Goal: Book appointment/travel/reservation

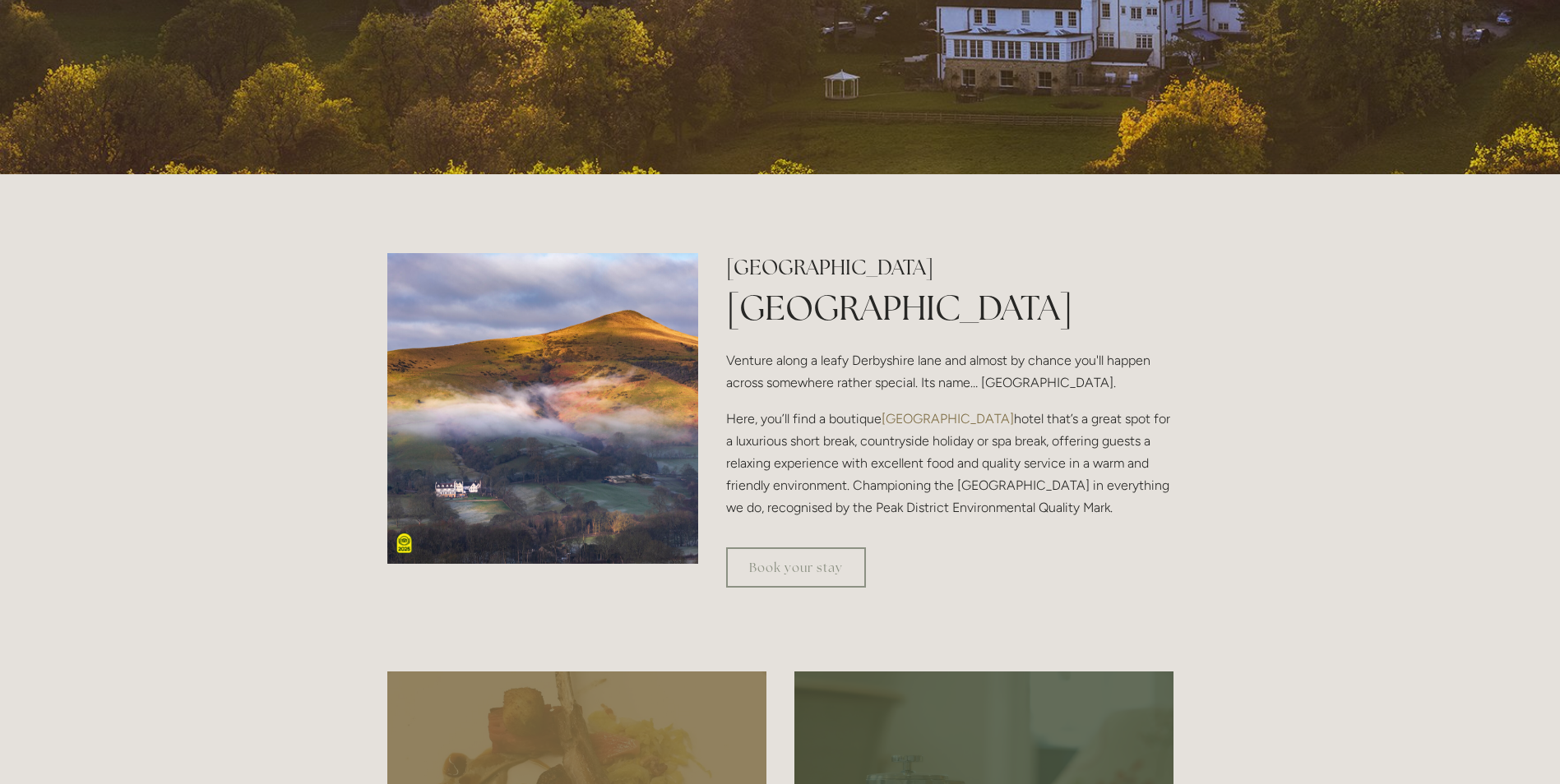
scroll to position [740, 0]
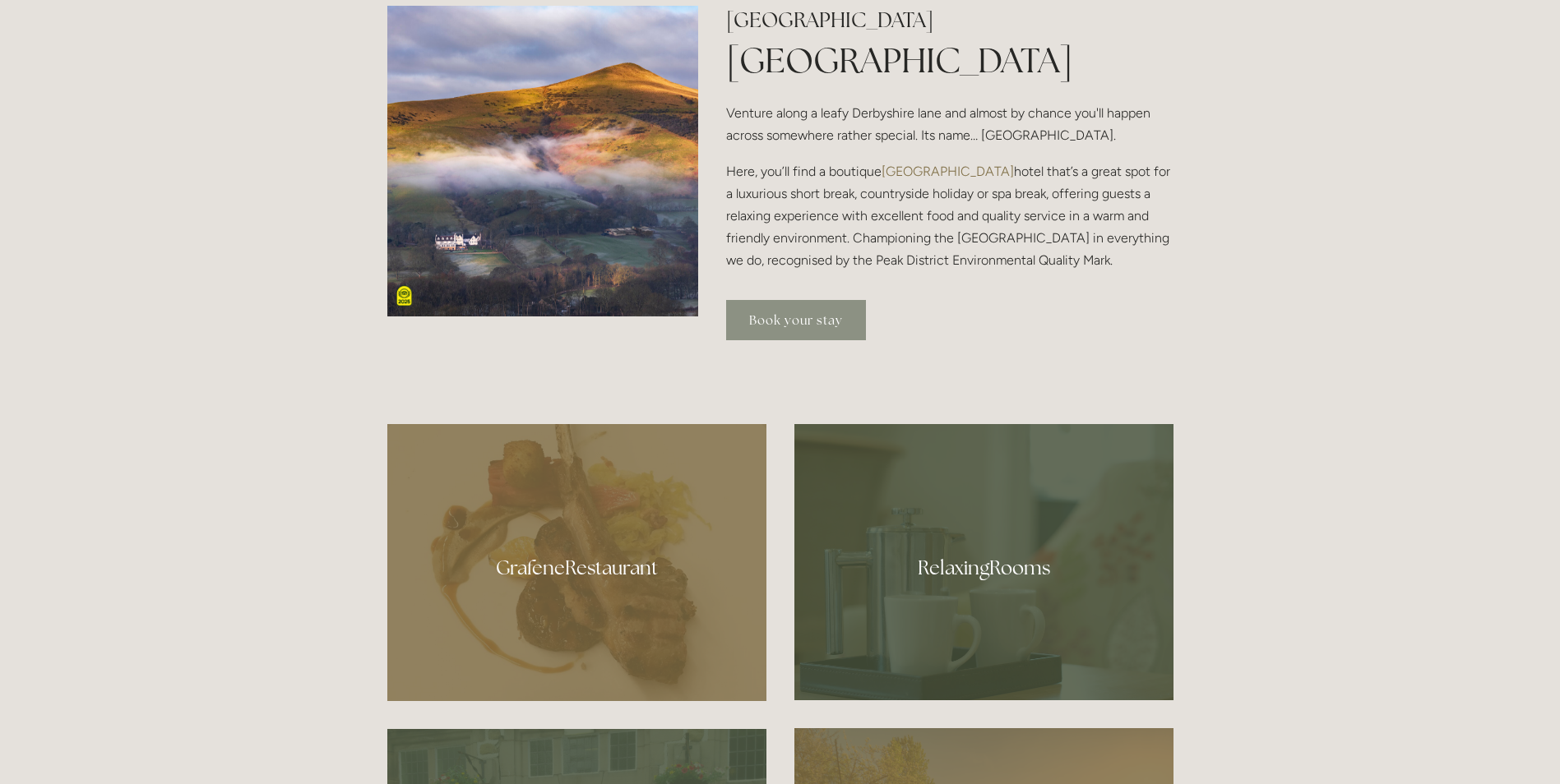
click at [784, 317] on link "Book your stay" at bounding box center [796, 320] width 140 height 40
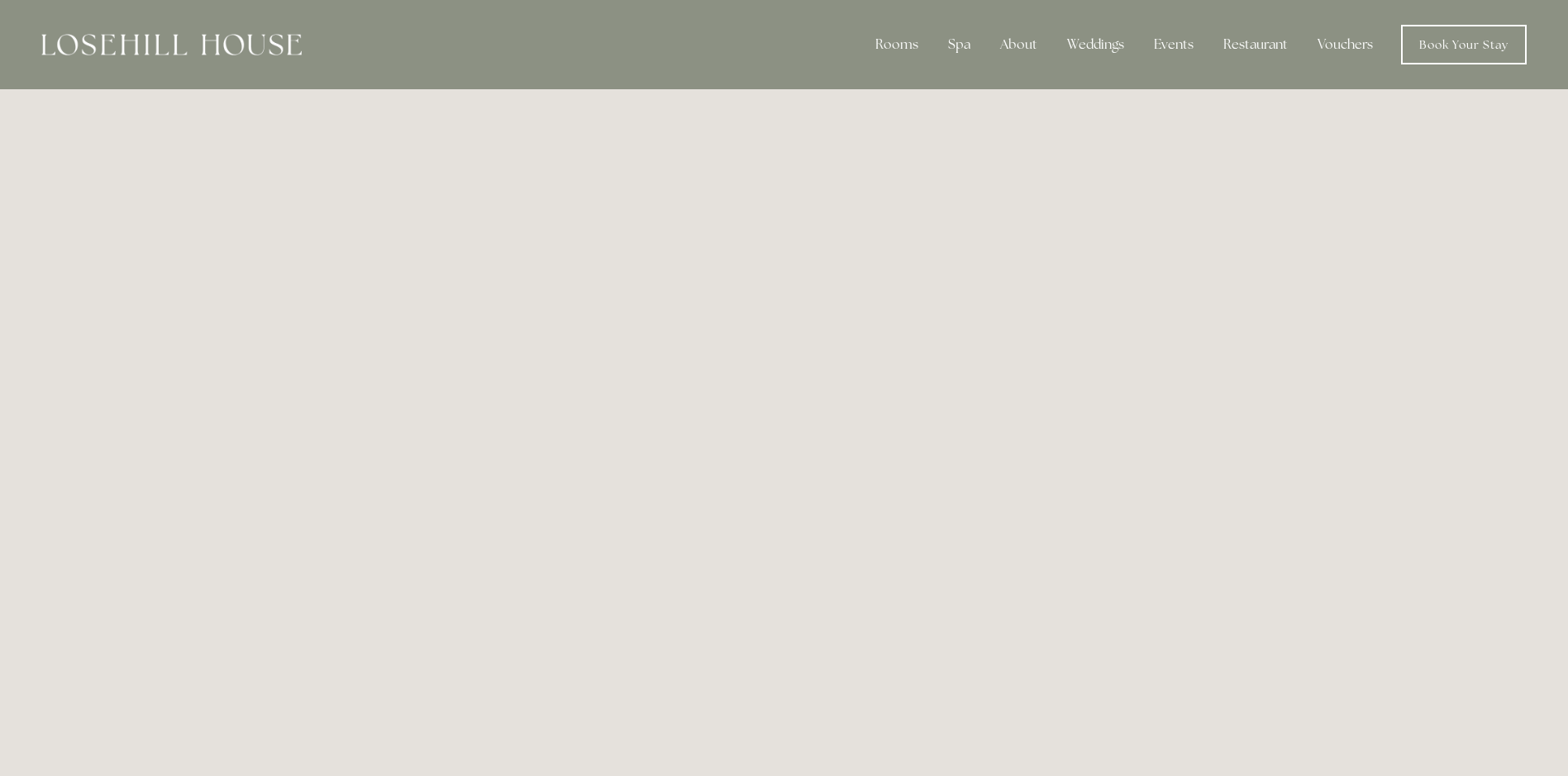
click at [228, 38] on img at bounding box center [171, 44] width 260 height 22
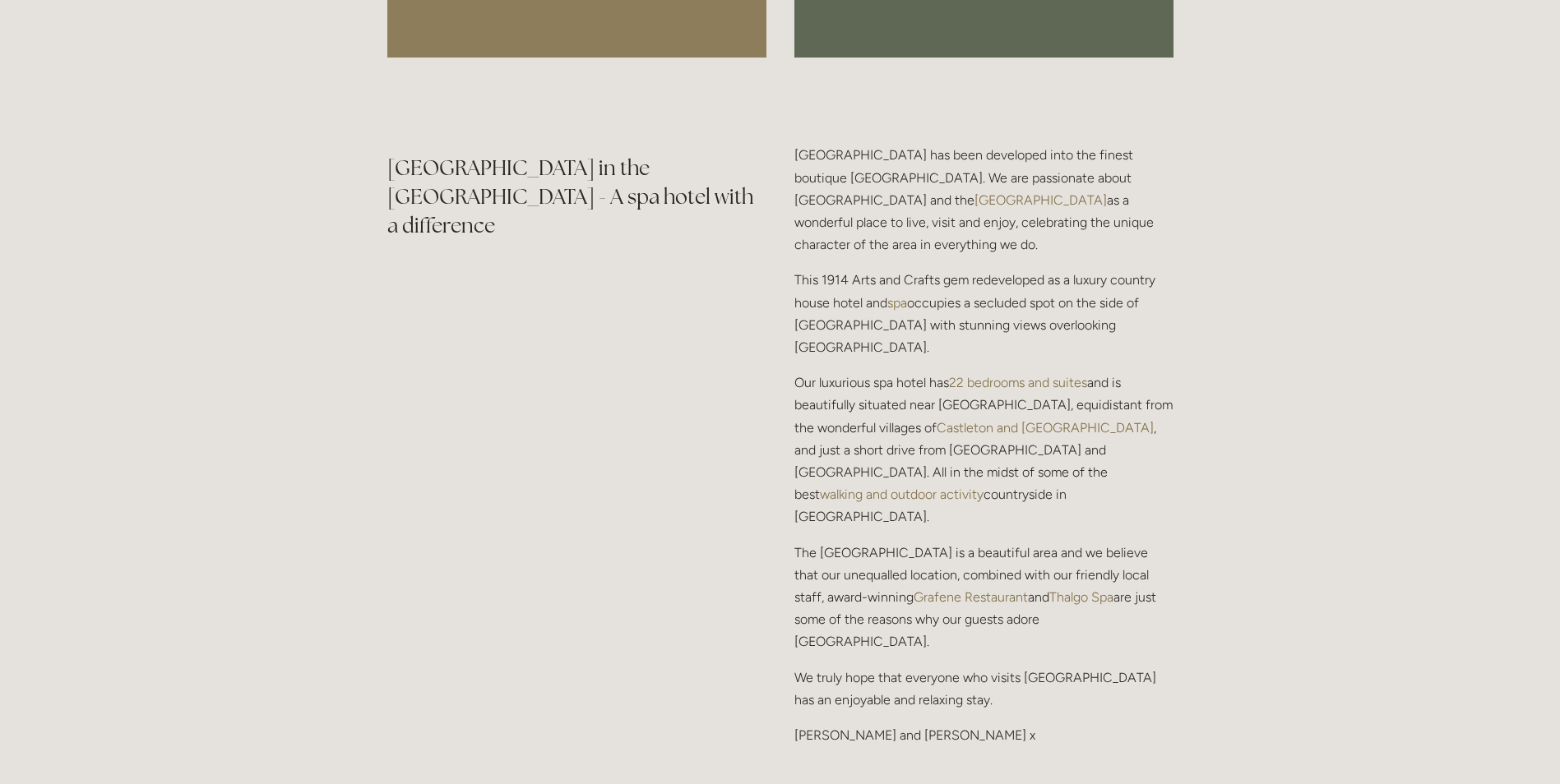
scroll to position [2055, 0]
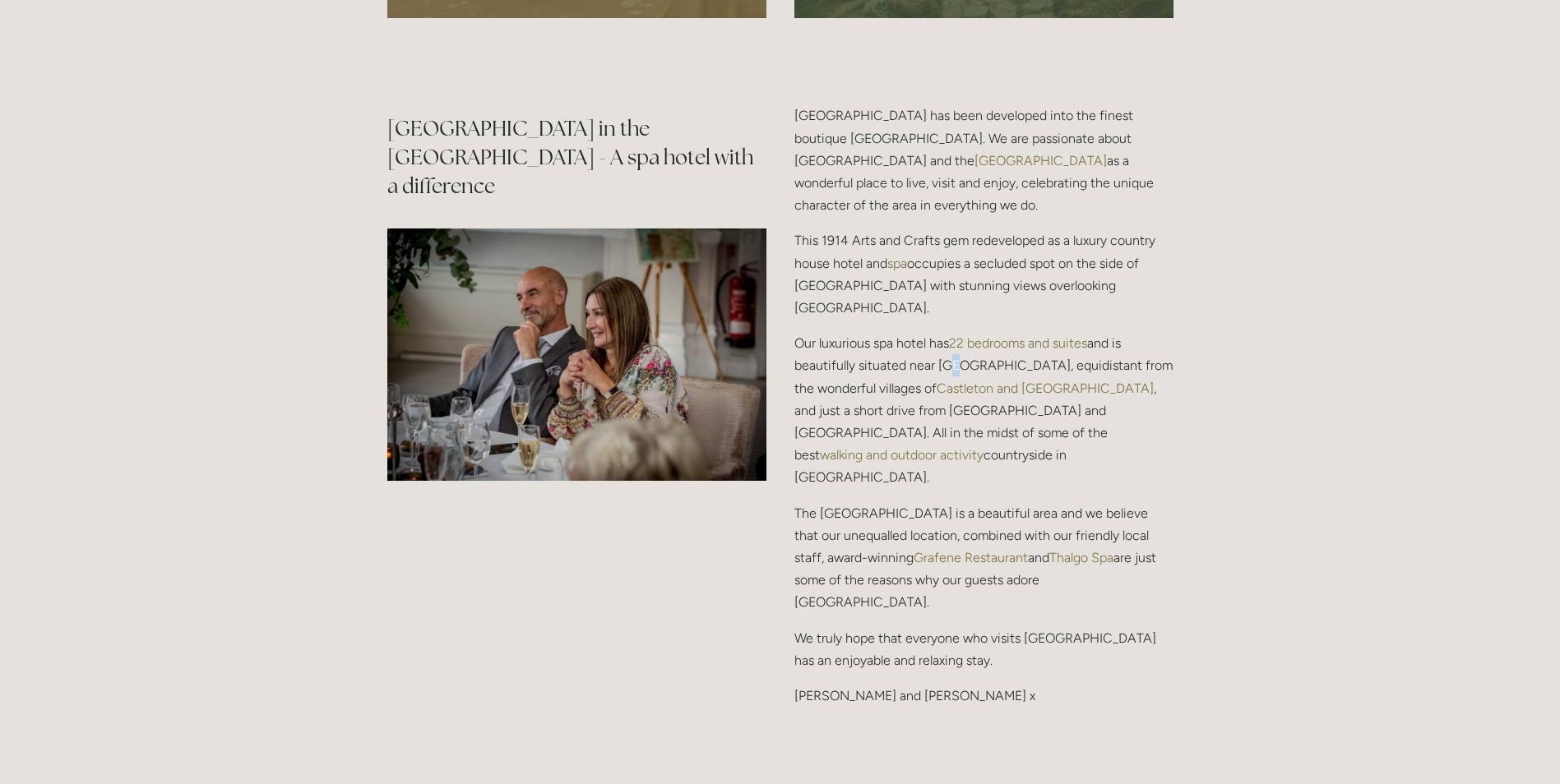
drag, startPoint x: 943, startPoint y: 338, endPoint x: 952, endPoint y: 338, distance: 9.0
click at [952, 338] on p "Our luxurious spa hotel has 22 bedrooms and suites and is beautifully situated …" at bounding box center [983, 410] width 379 height 156
drag, startPoint x: 952, startPoint y: 338, endPoint x: 968, endPoint y: 340, distance: 16.1
click at [968, 340] on p "Our luxurious spa hotel has 22 bedrooms and suites and is beautifully situated …" at bounding box center [983, 410] width 379 height 156
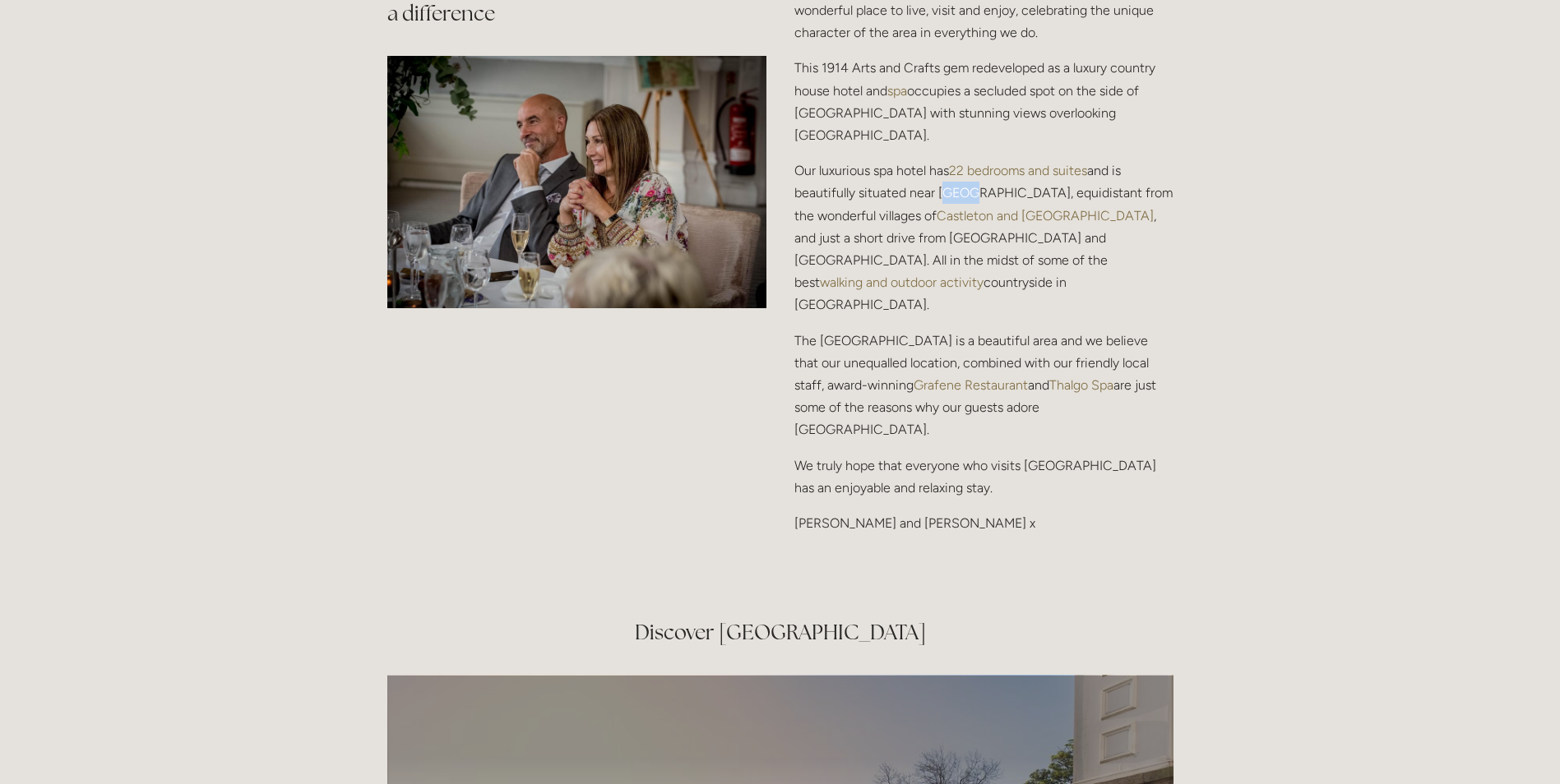
scroll to position [2137, 0]
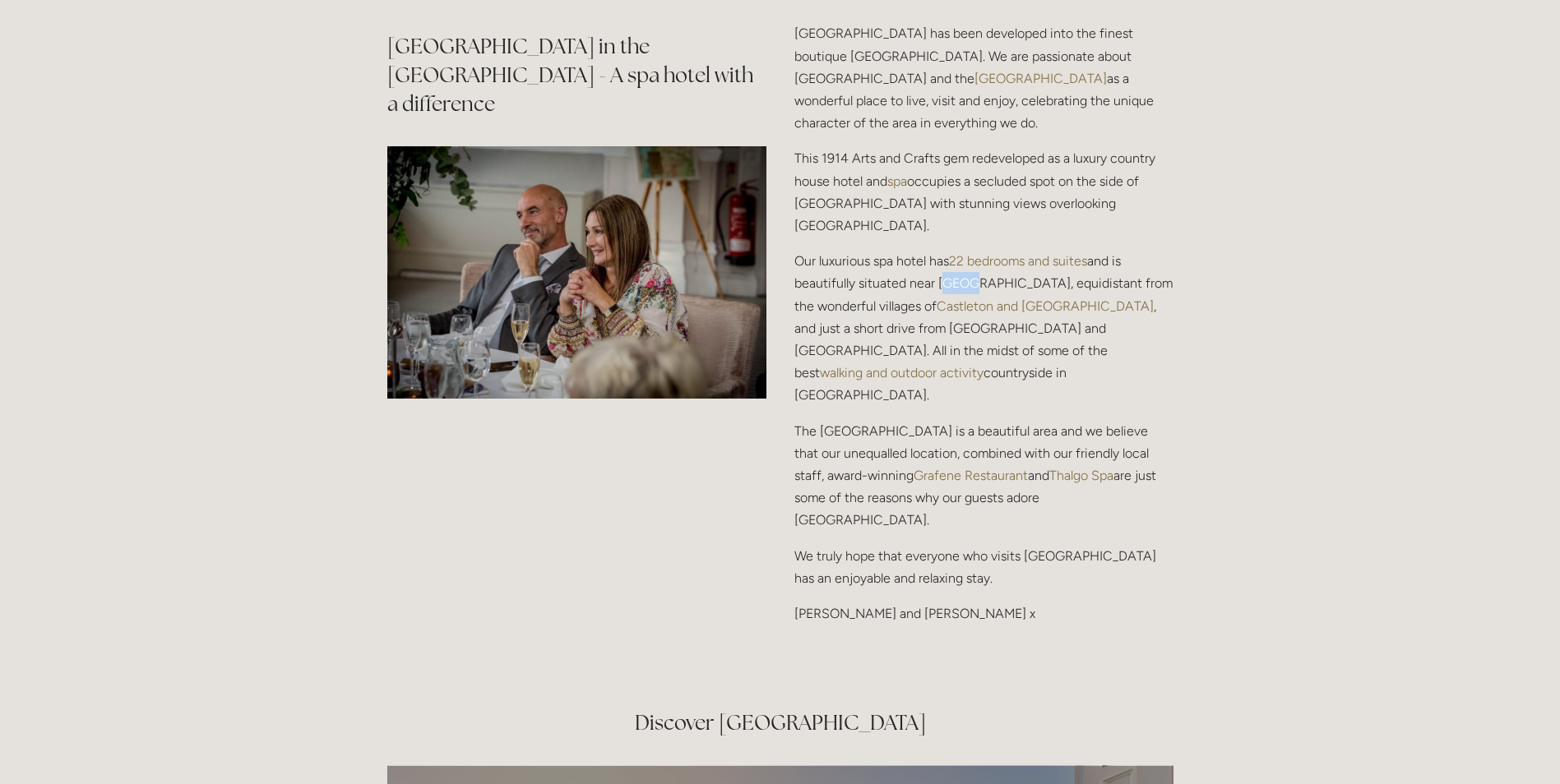
click at [1052, 467] on link "Thalgo Spa" at bounding box center [1081, 475] width 64 height 16
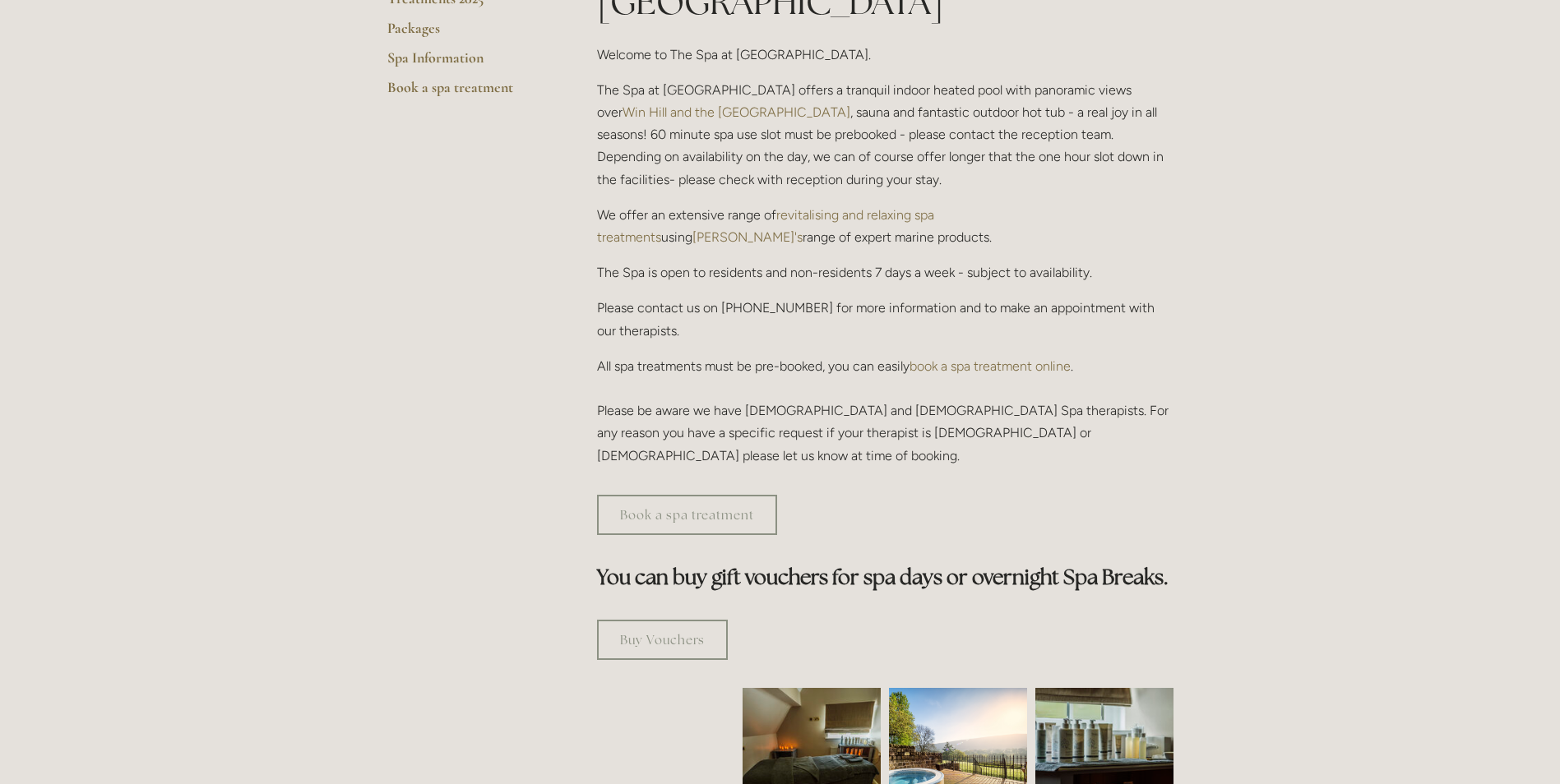
scroll to position [329, 0]
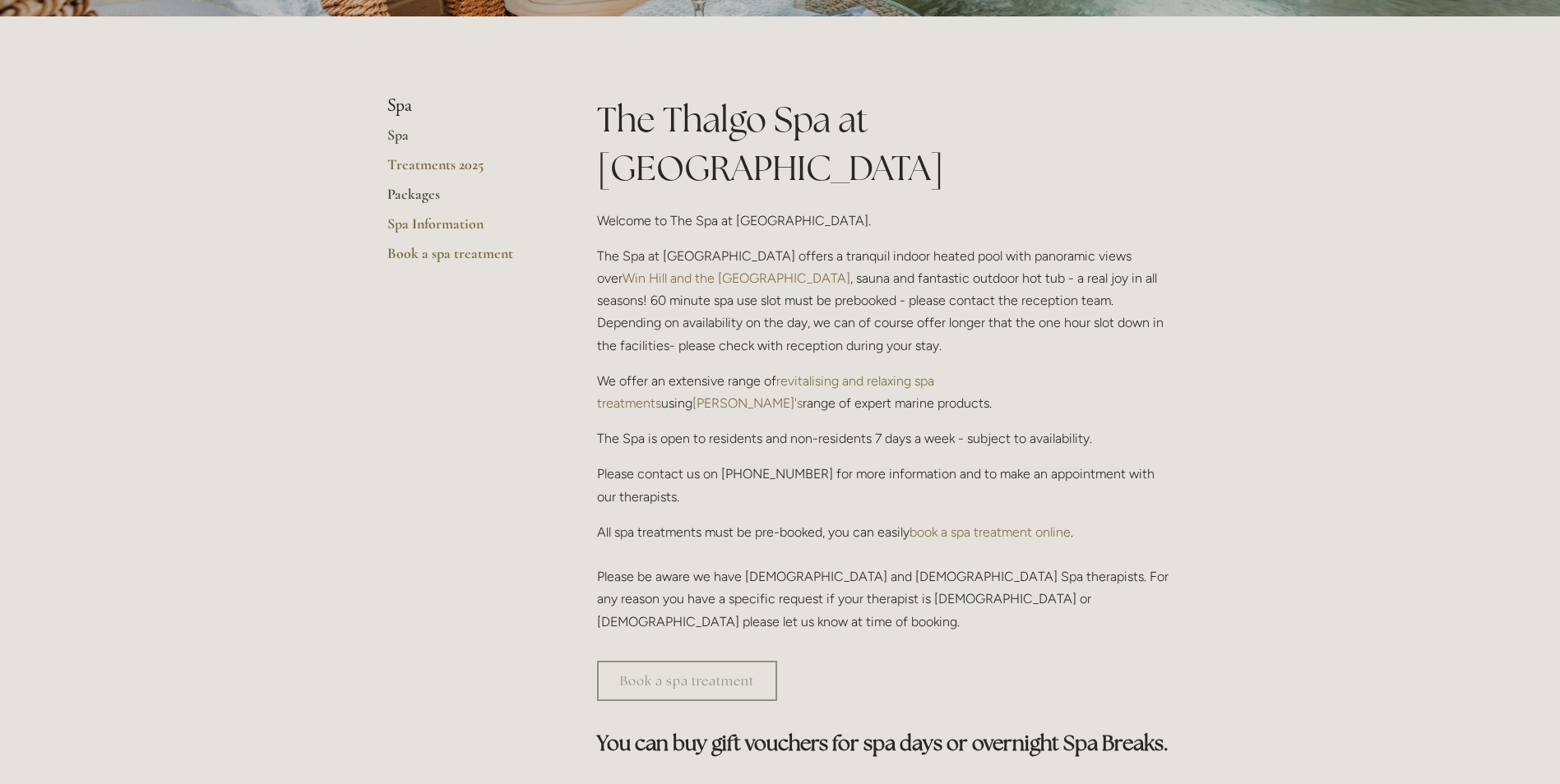
click at [413, 197] on link "Packages" at bounding box center [466, 200] width 157 height 30
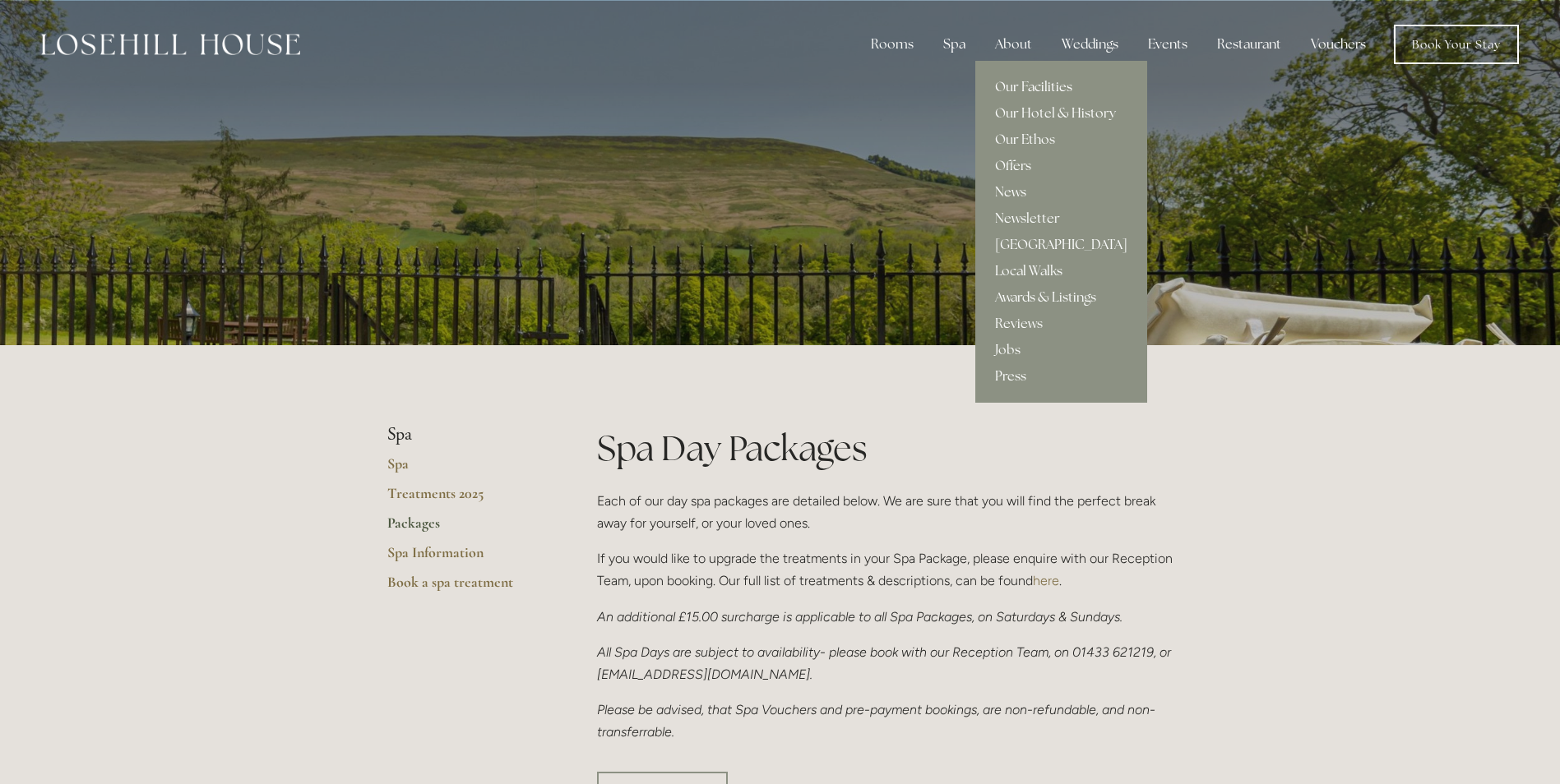
click at [1016, 84] on link "Our Facilities" at bounding box center [1061, 87] width 172 height 27
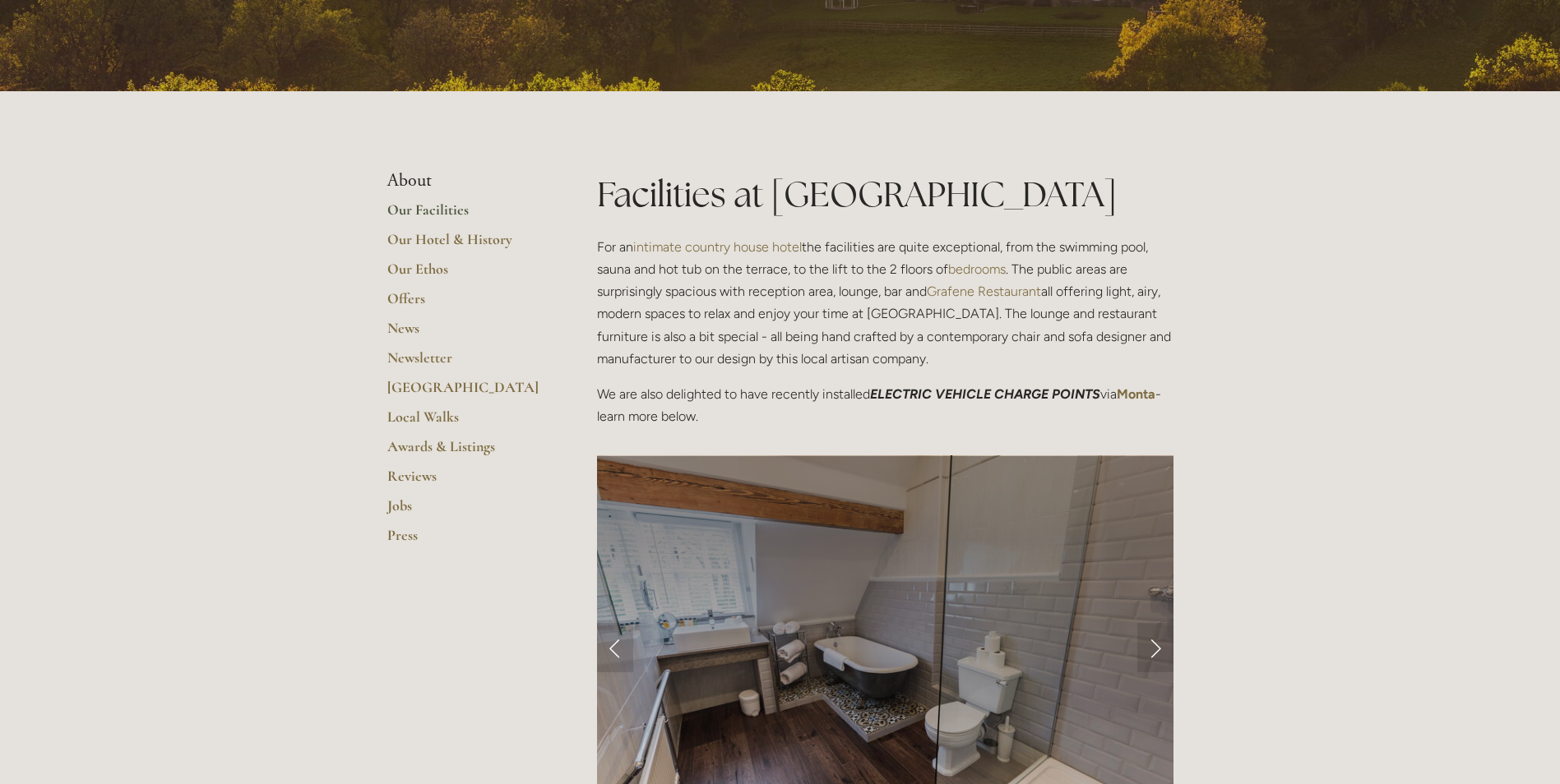
scroll to position [329, 0]
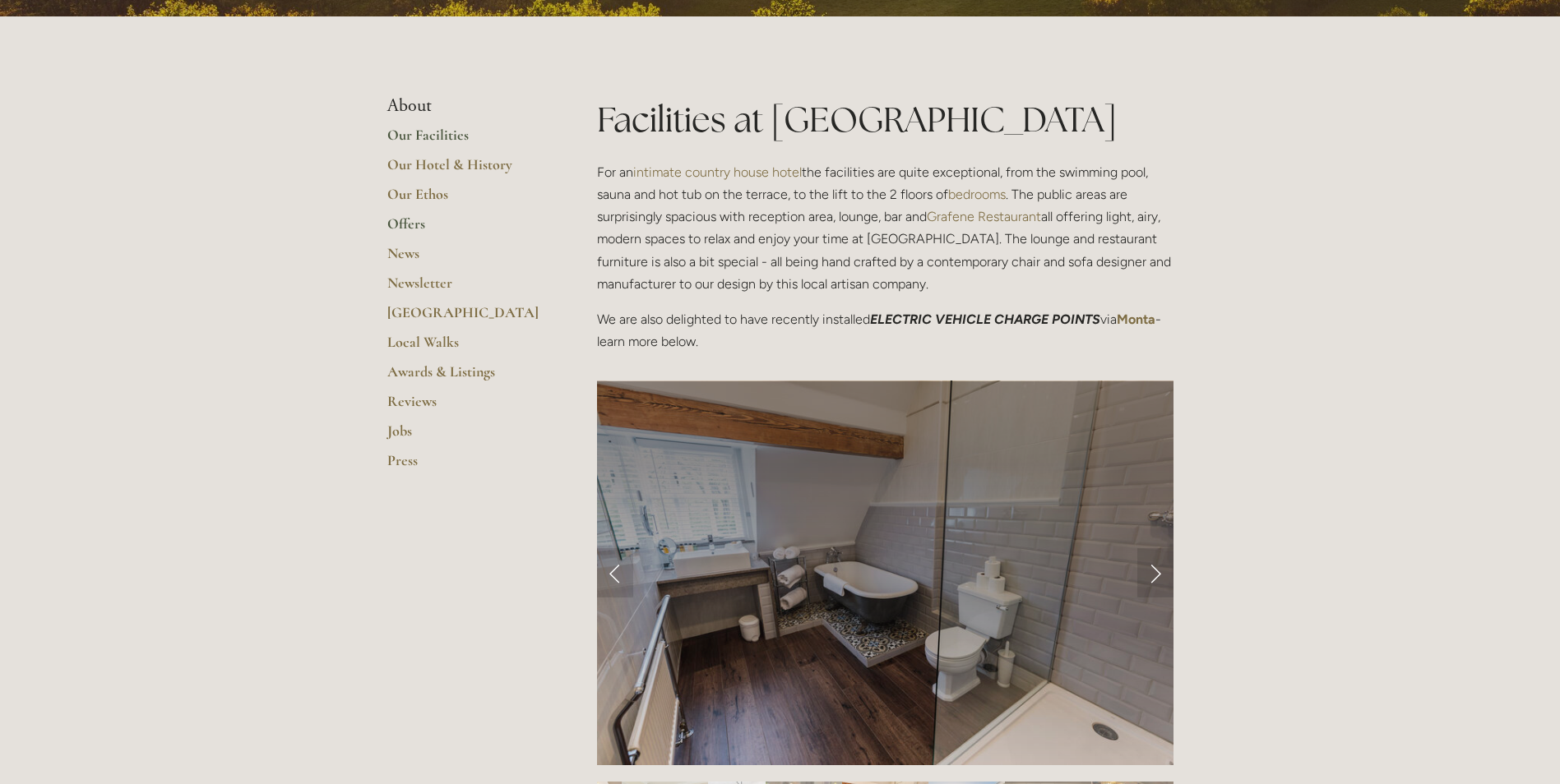
click at [406, 224] on link "Offers" at bounding box center [466, 229] width 157 height 30
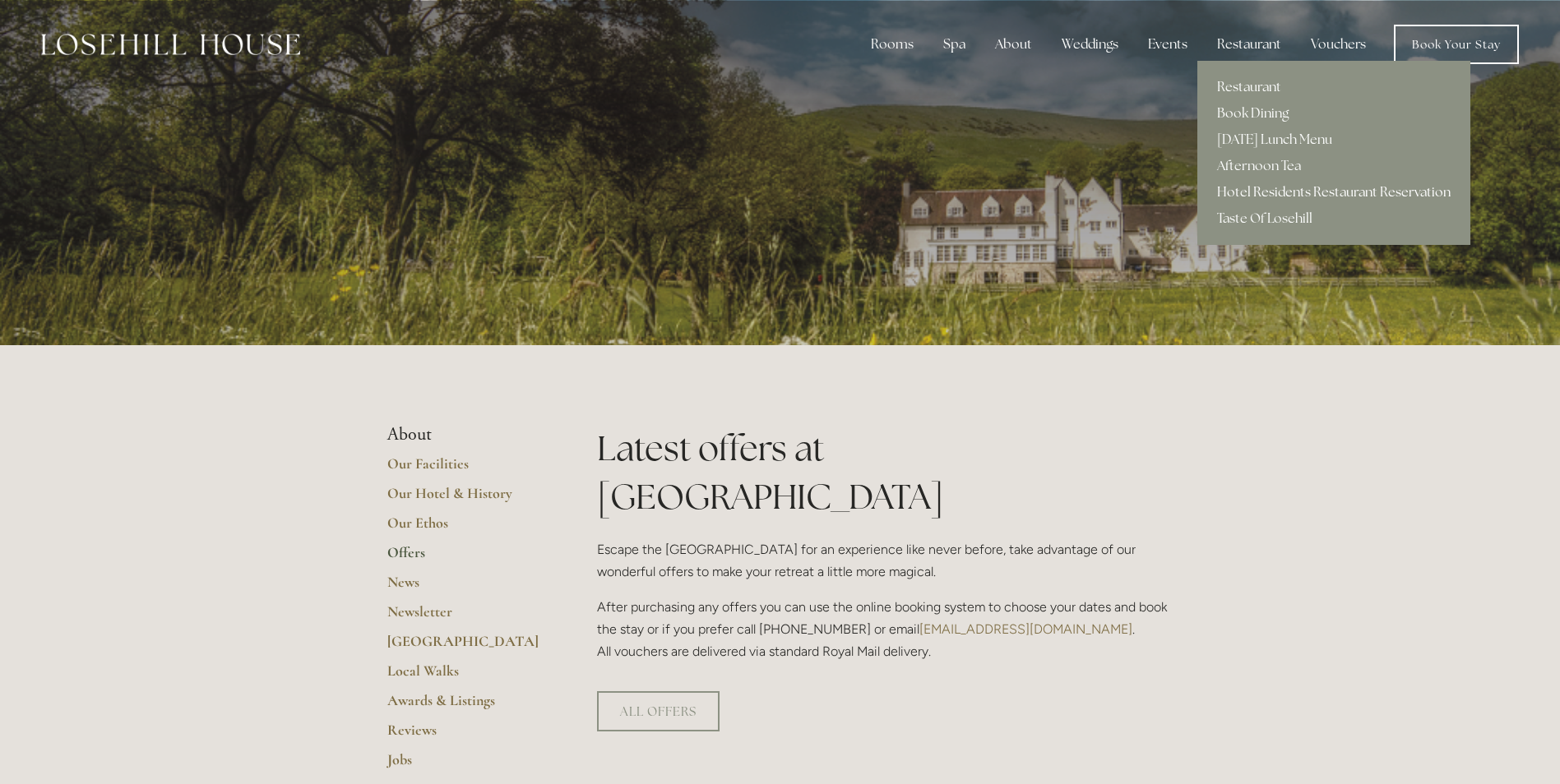
click at [1282, 192] on link "Hotel Residents Restaurant Reservation" at bounding box center [1333, 192] width 273 height 27
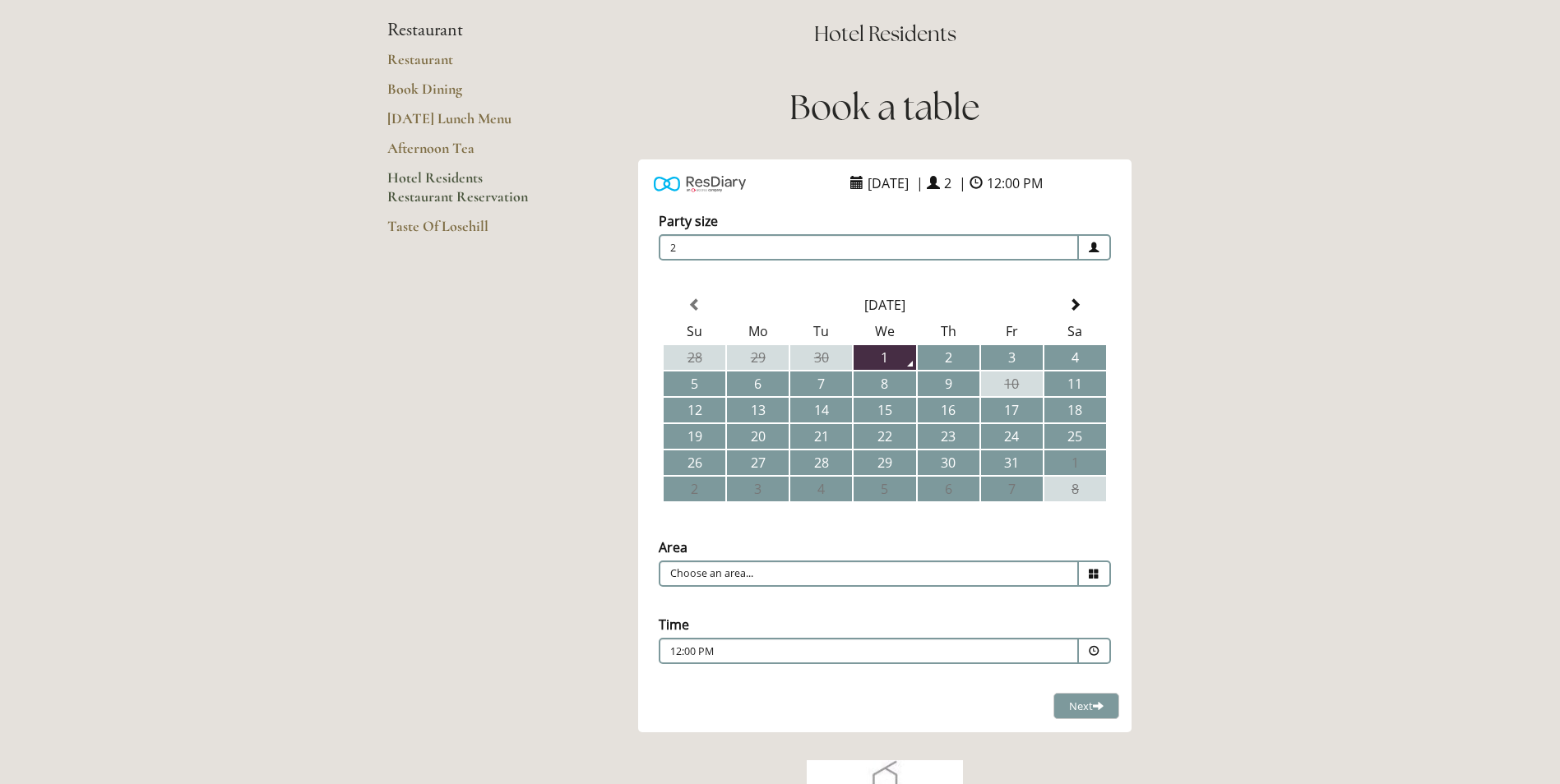
scroll to position [164, 0]
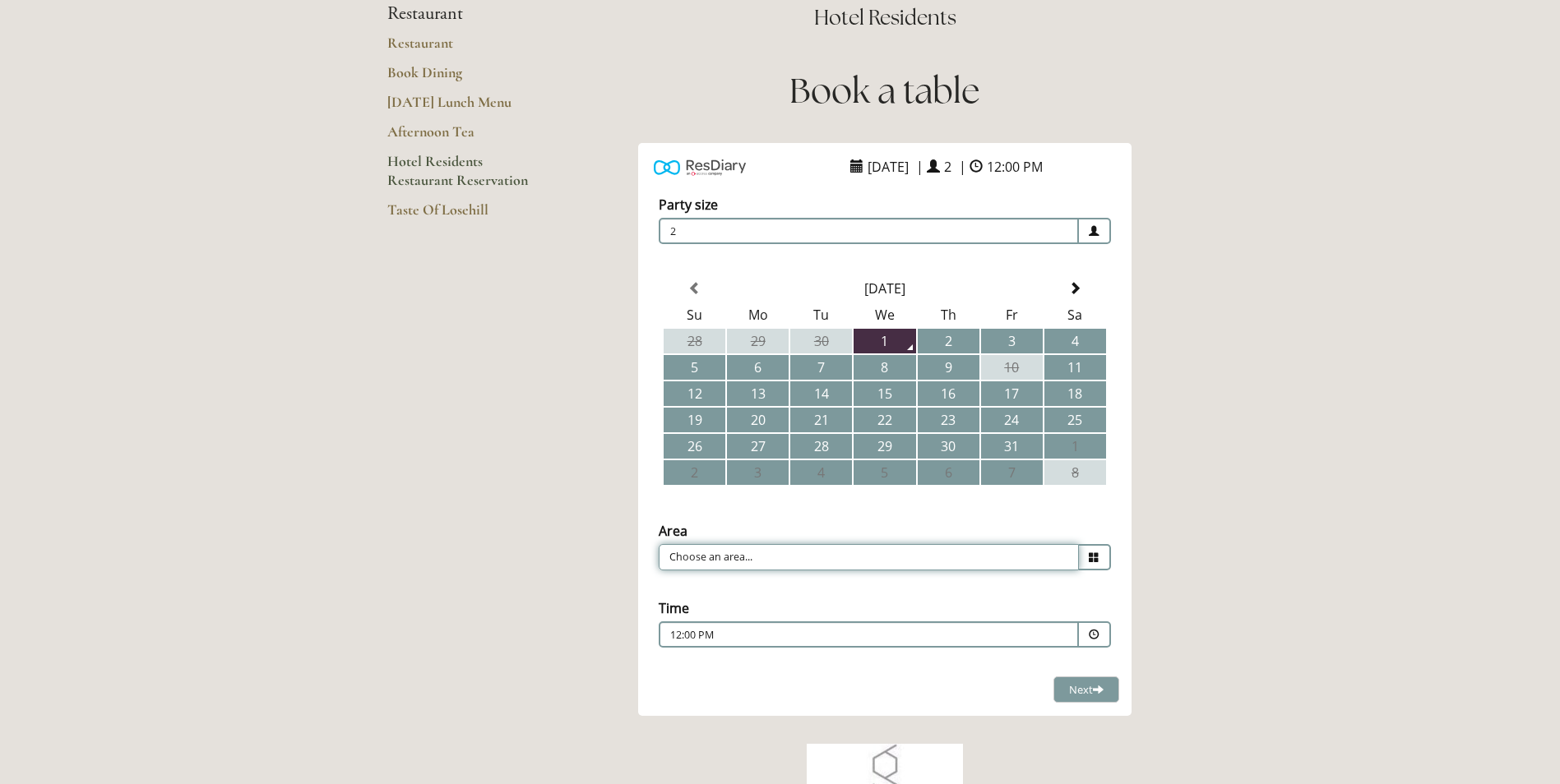
click at [774, 553] on input "Choose an area..." at bounding box center [868, 557] width 420 height 27
click at [598, 534] on div "ResDiary Widget October 1, 2025 | 2 | 12:00 PM Choose a Venue" at bounding box center [885, 430] width 577 height 574
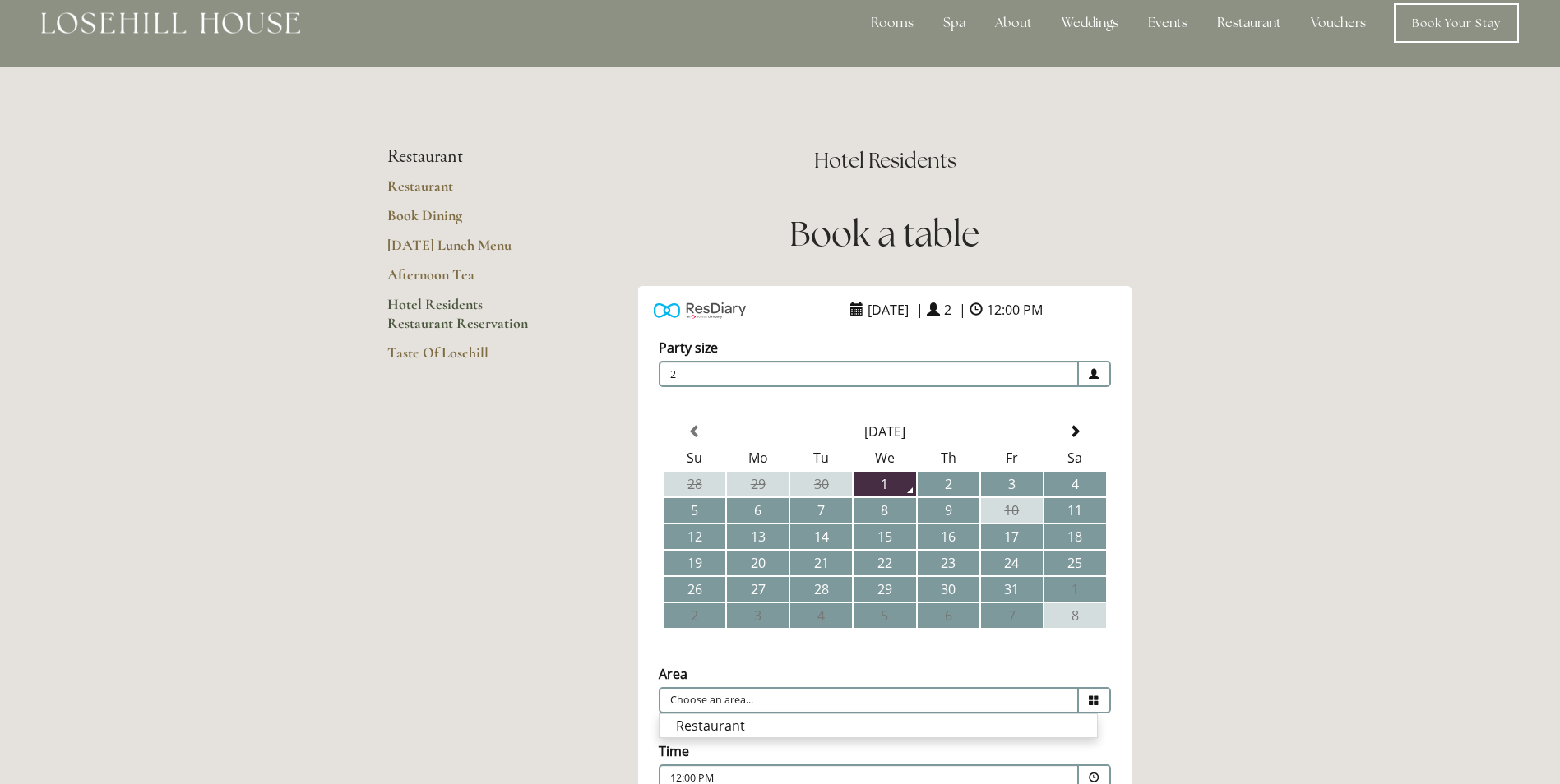
scroll to position [0, 0]
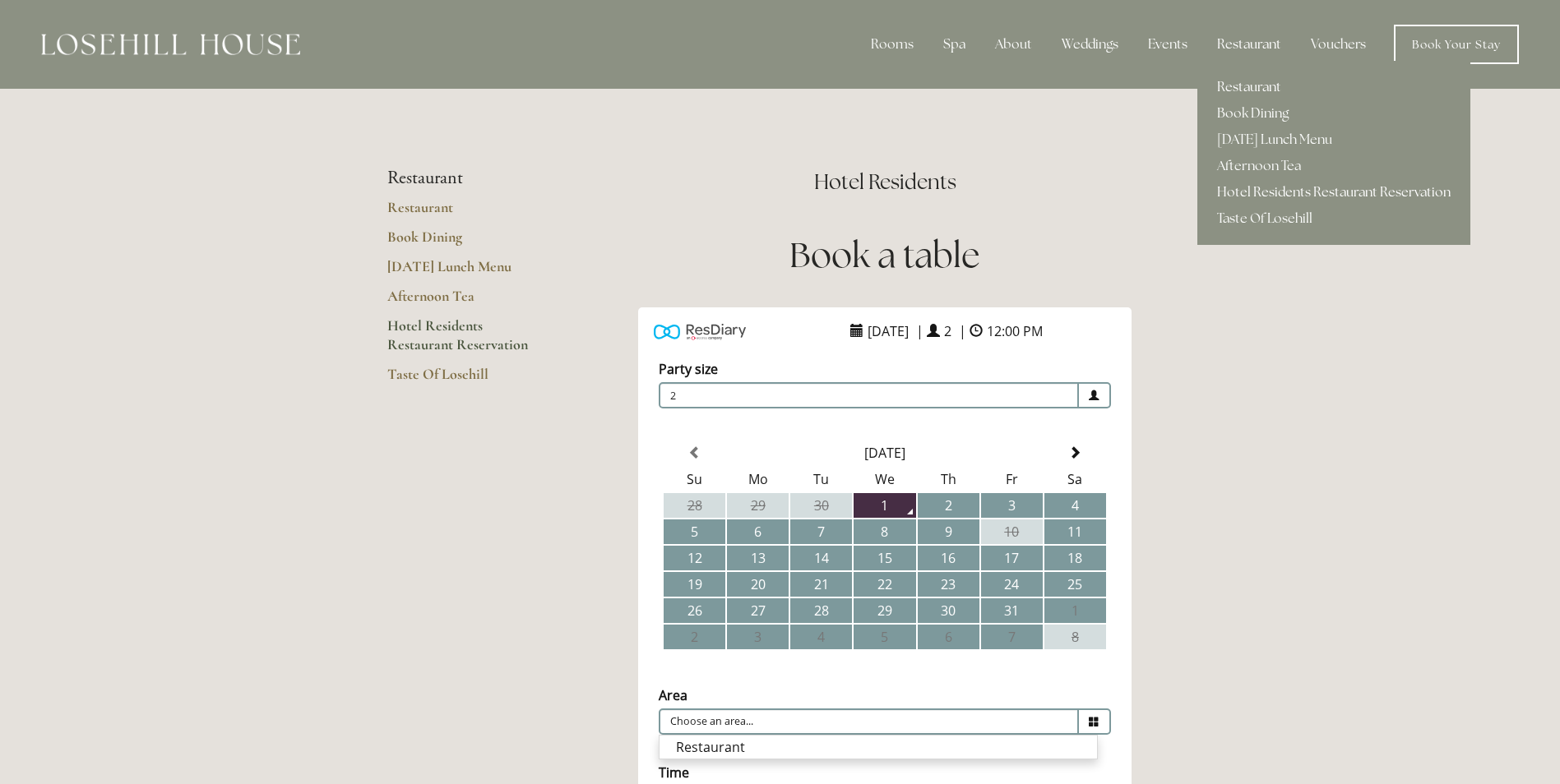
click at [1245, 86] on link "Restaurant" at bounding box center [1333, 87] width 273 height 27
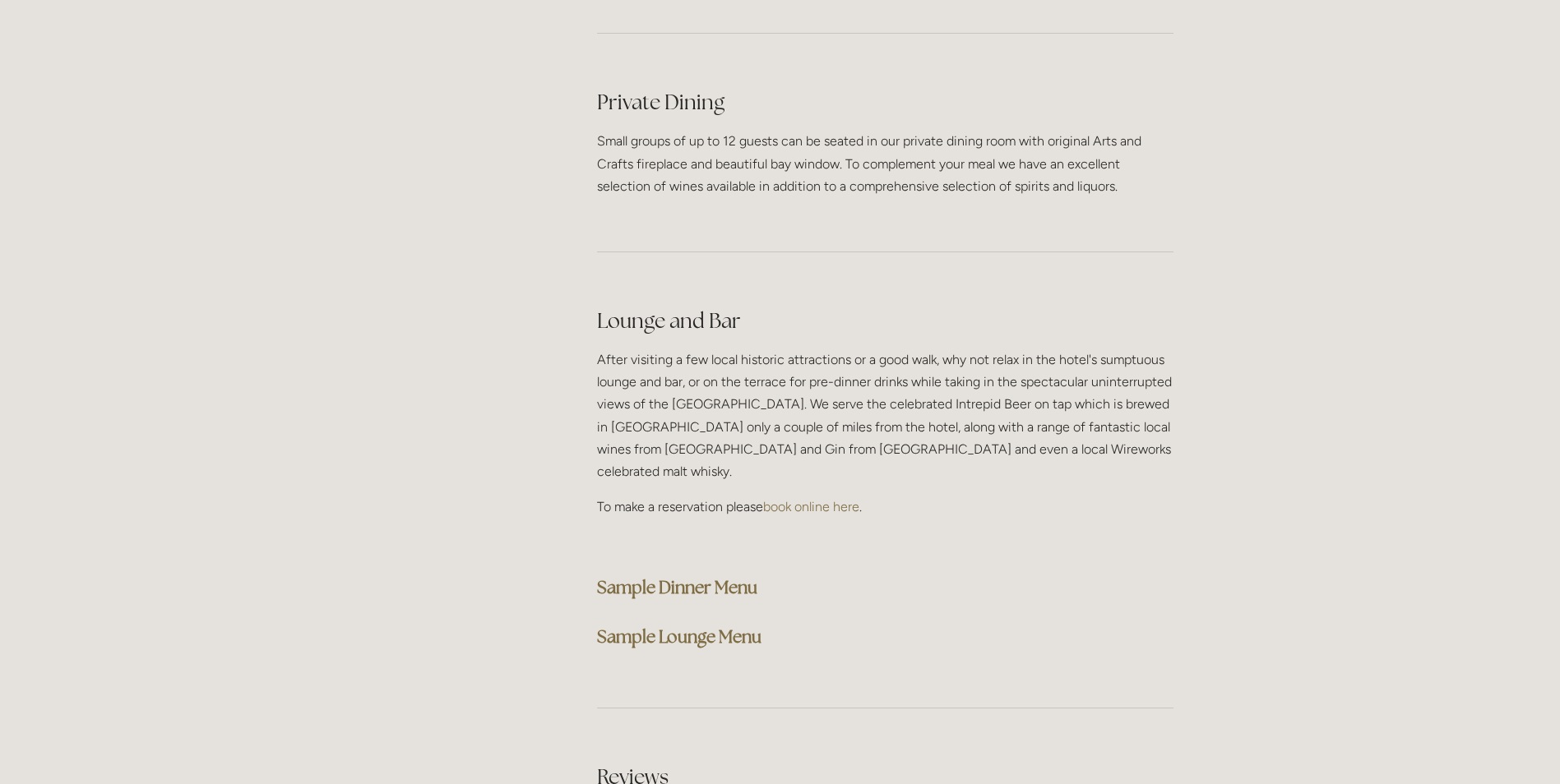
scroll to position [3946, 0]
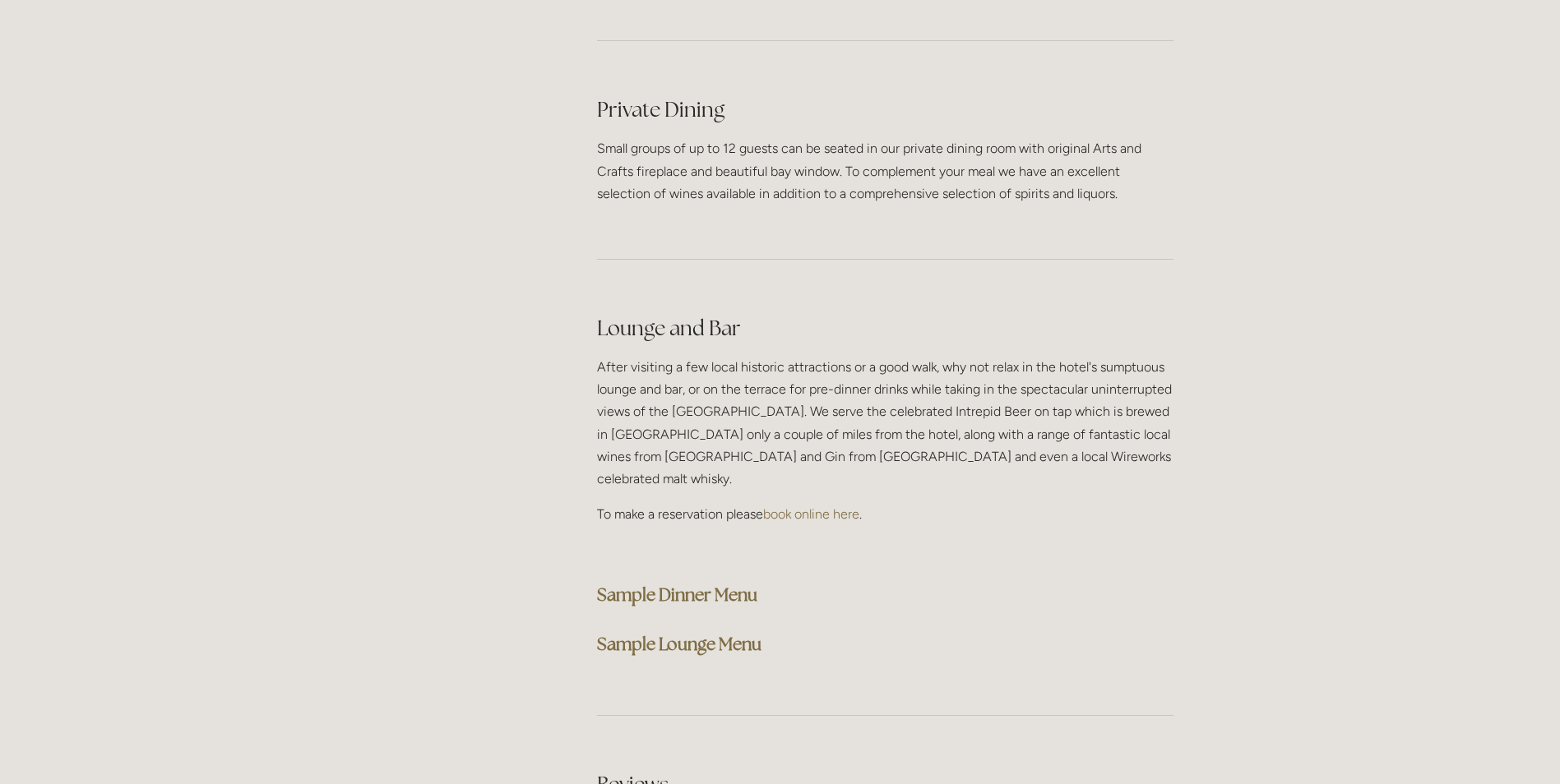
click at [671, 583] on strong "Sample Dinner Menu" at bounding box center [677, 594] width 160 height 22
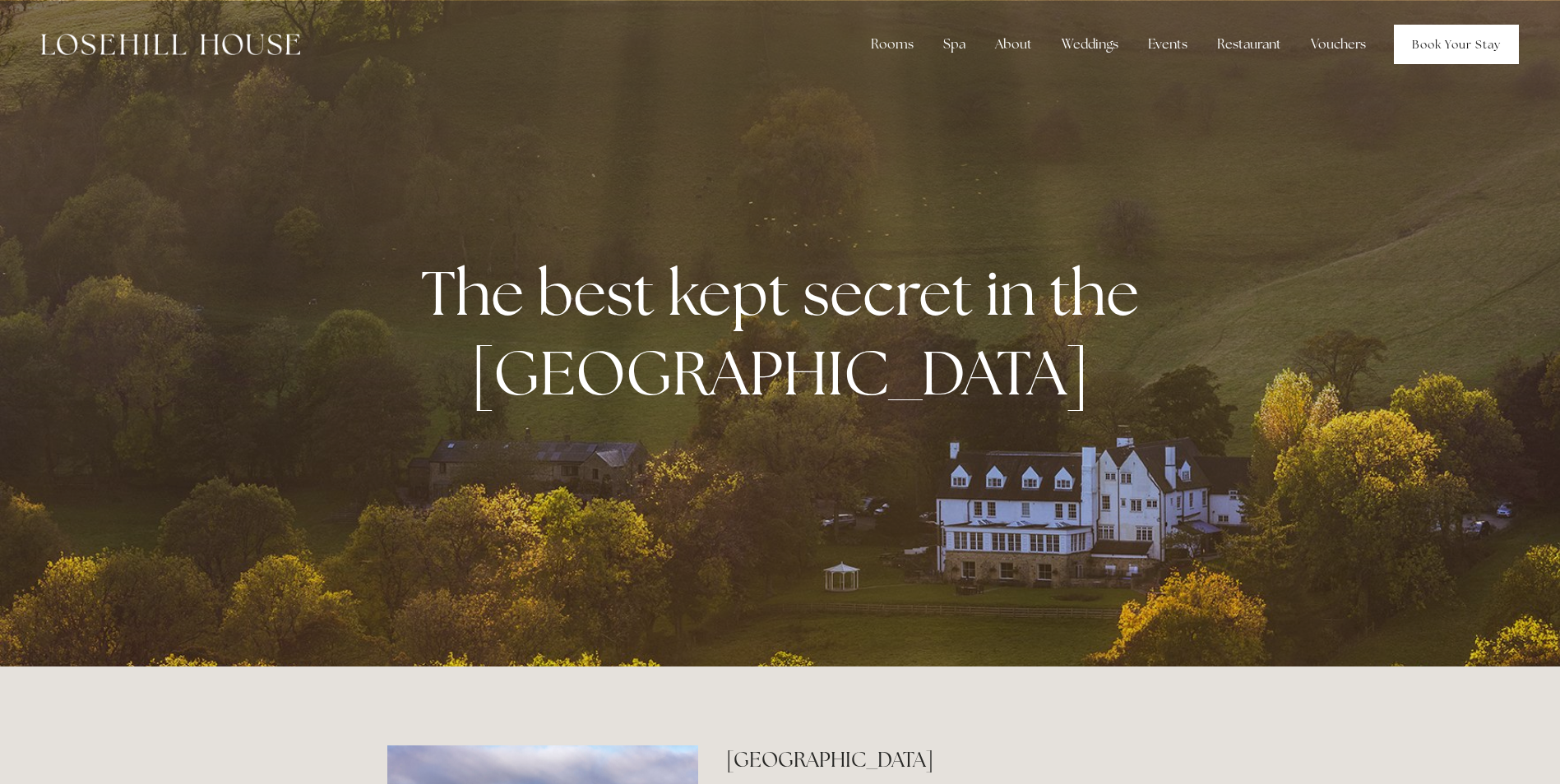
click at [1461, 42] on link "Book Your Stay" at bounding box center [1456, 44] width 125 height 39
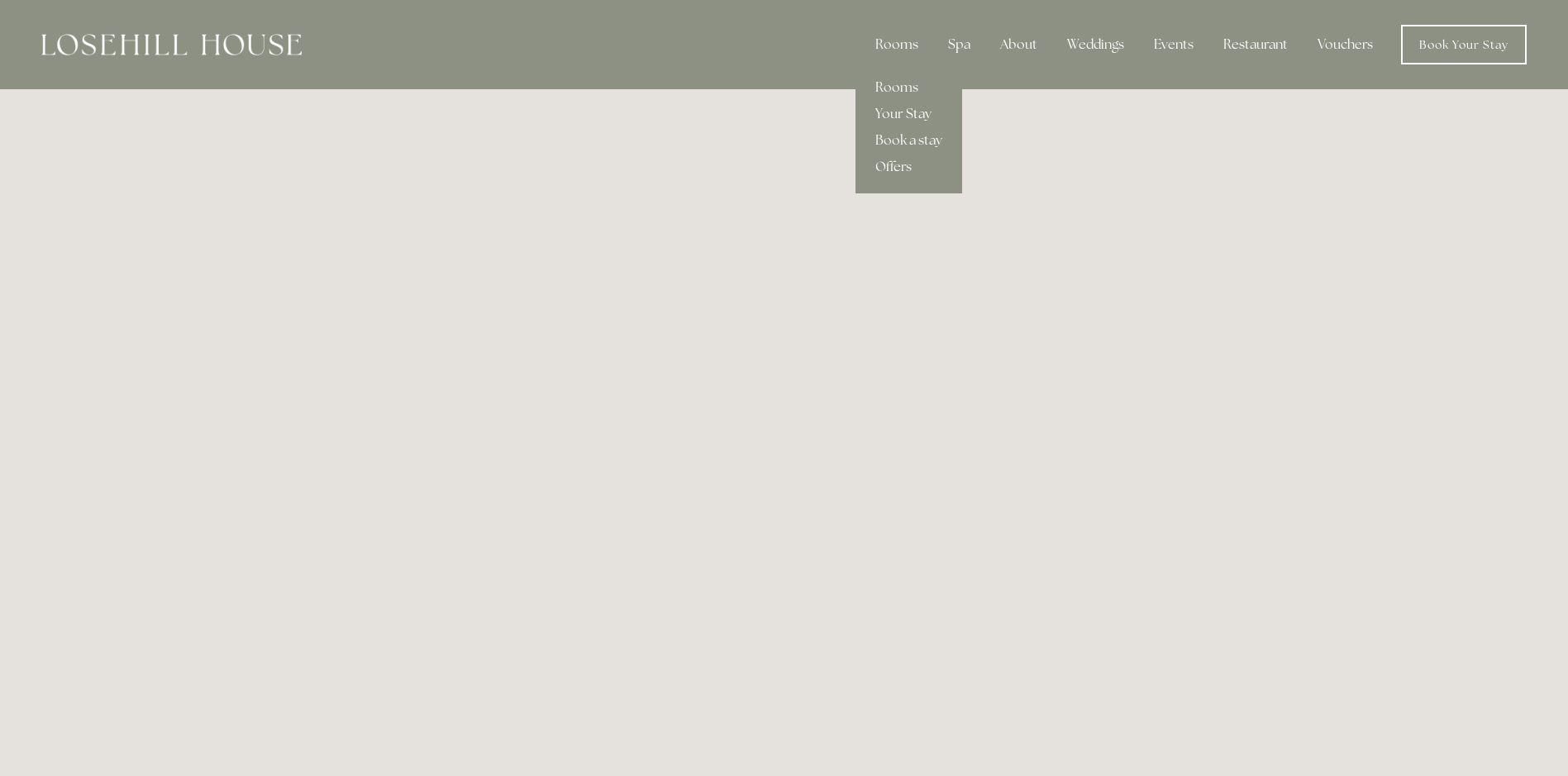
click at [911, 114] on link "Your Stay" at bounding box center [908, 114] width 106 height 27
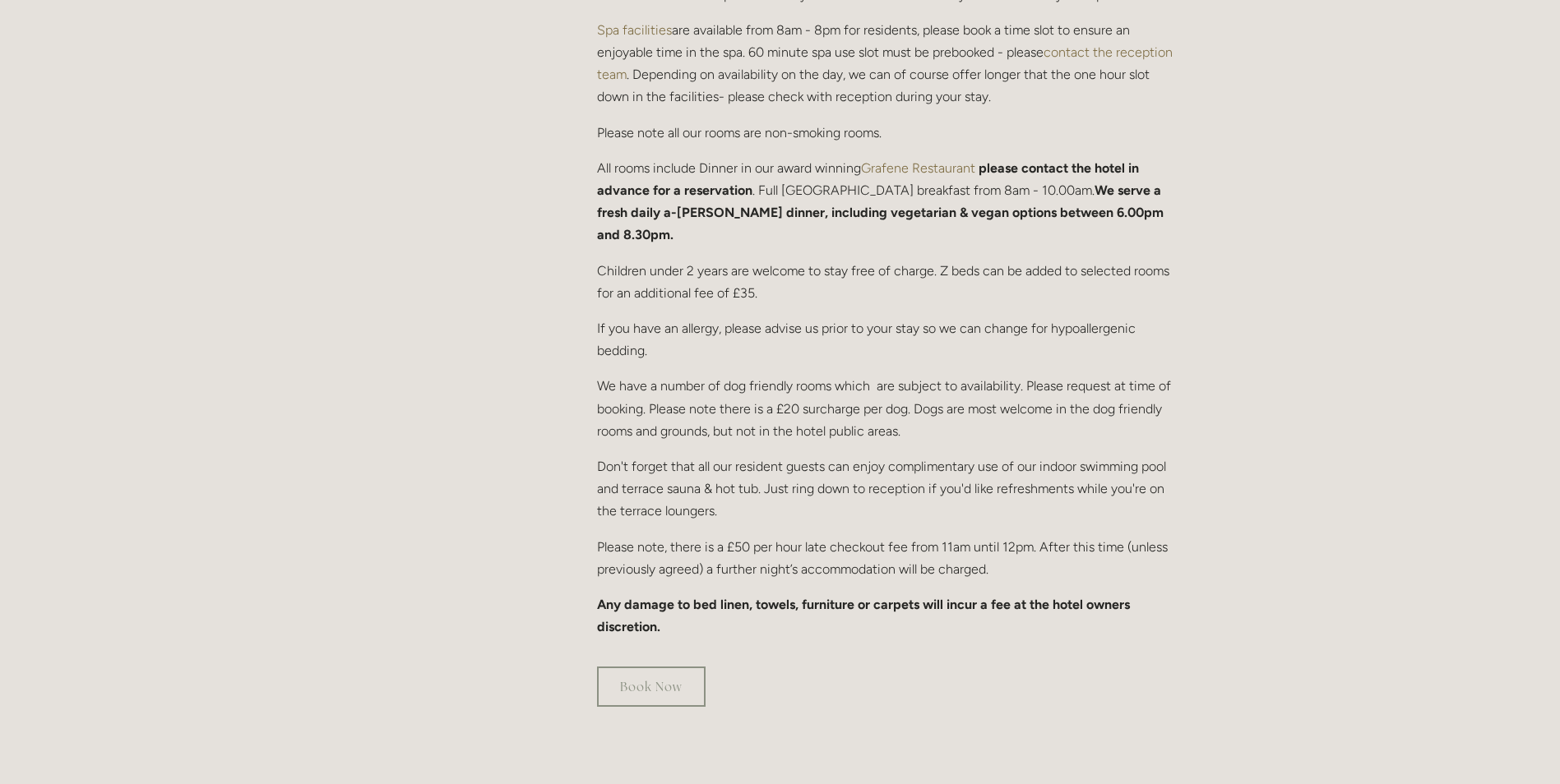
scroll to position [740, 0]
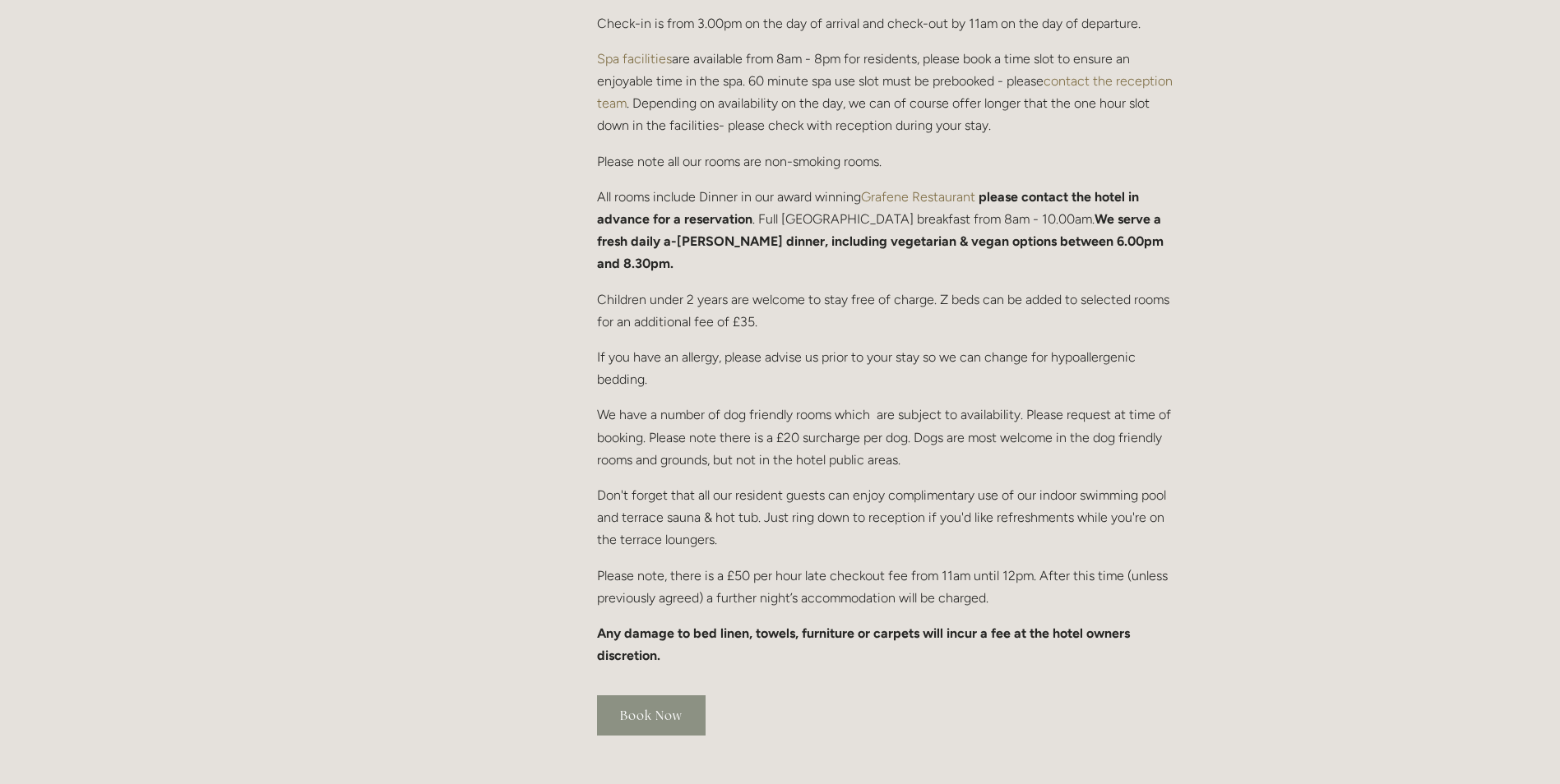
click at [634, 696] on link "Book Now" at bounding box center [651, 716] width 108 height 40
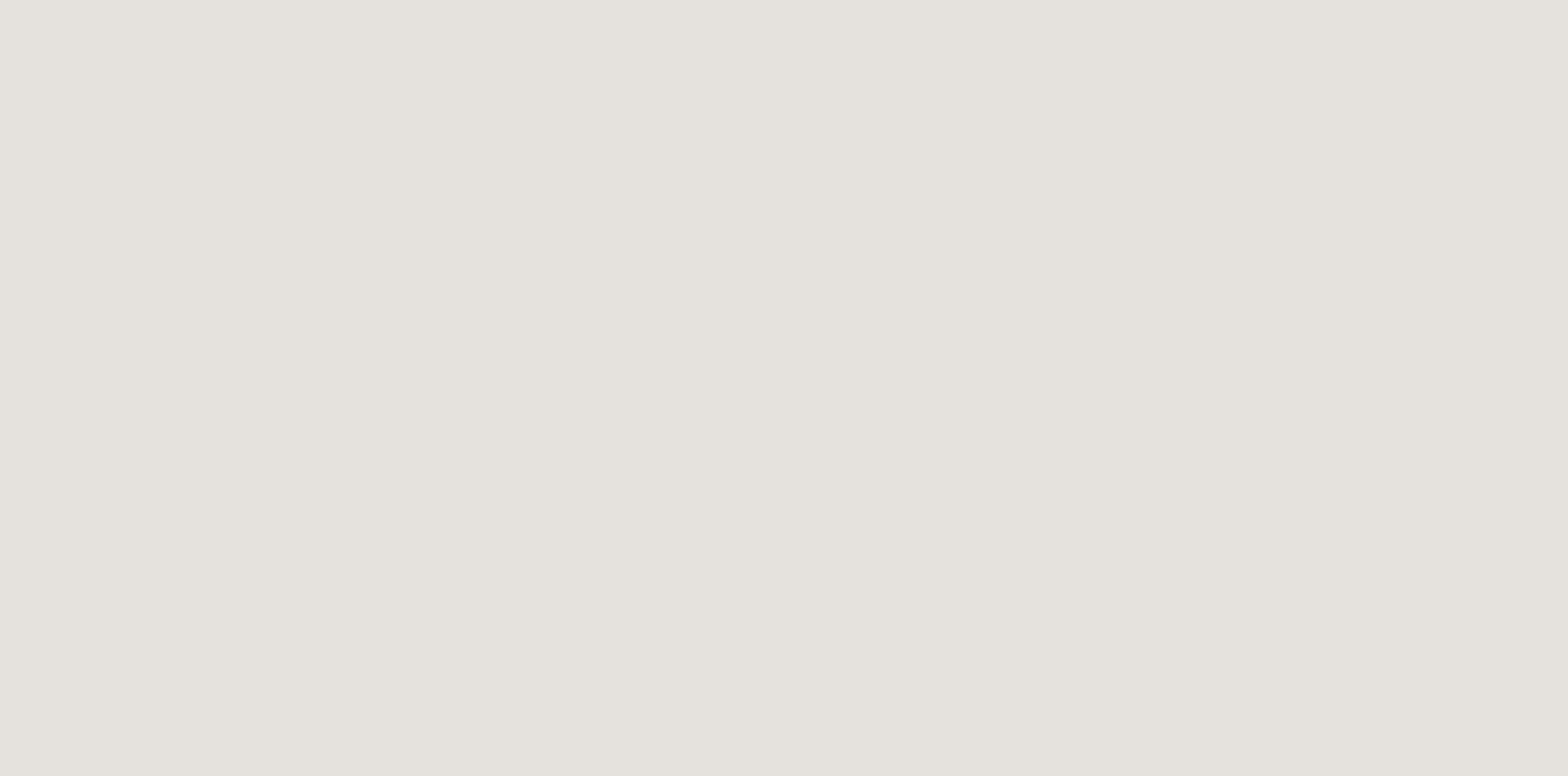
scroll to position [173, 0]
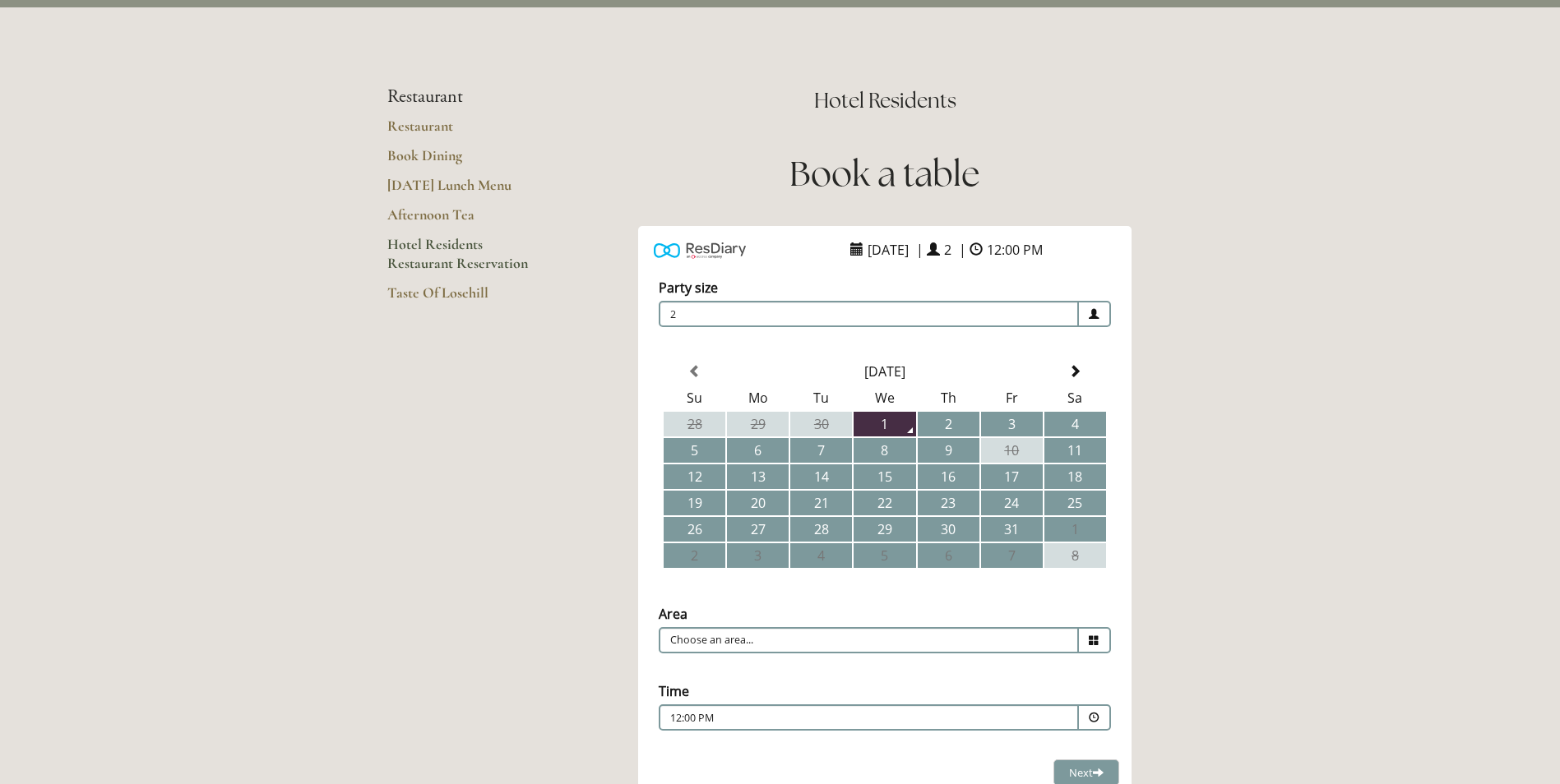
scroll to position [82, 0]
click at [1082, 444] on td "11" at bounding box center [1075, 450] width 62 height 25
click at [1092, 646] on span at bounding box center [1094, 640] width 32 height 27
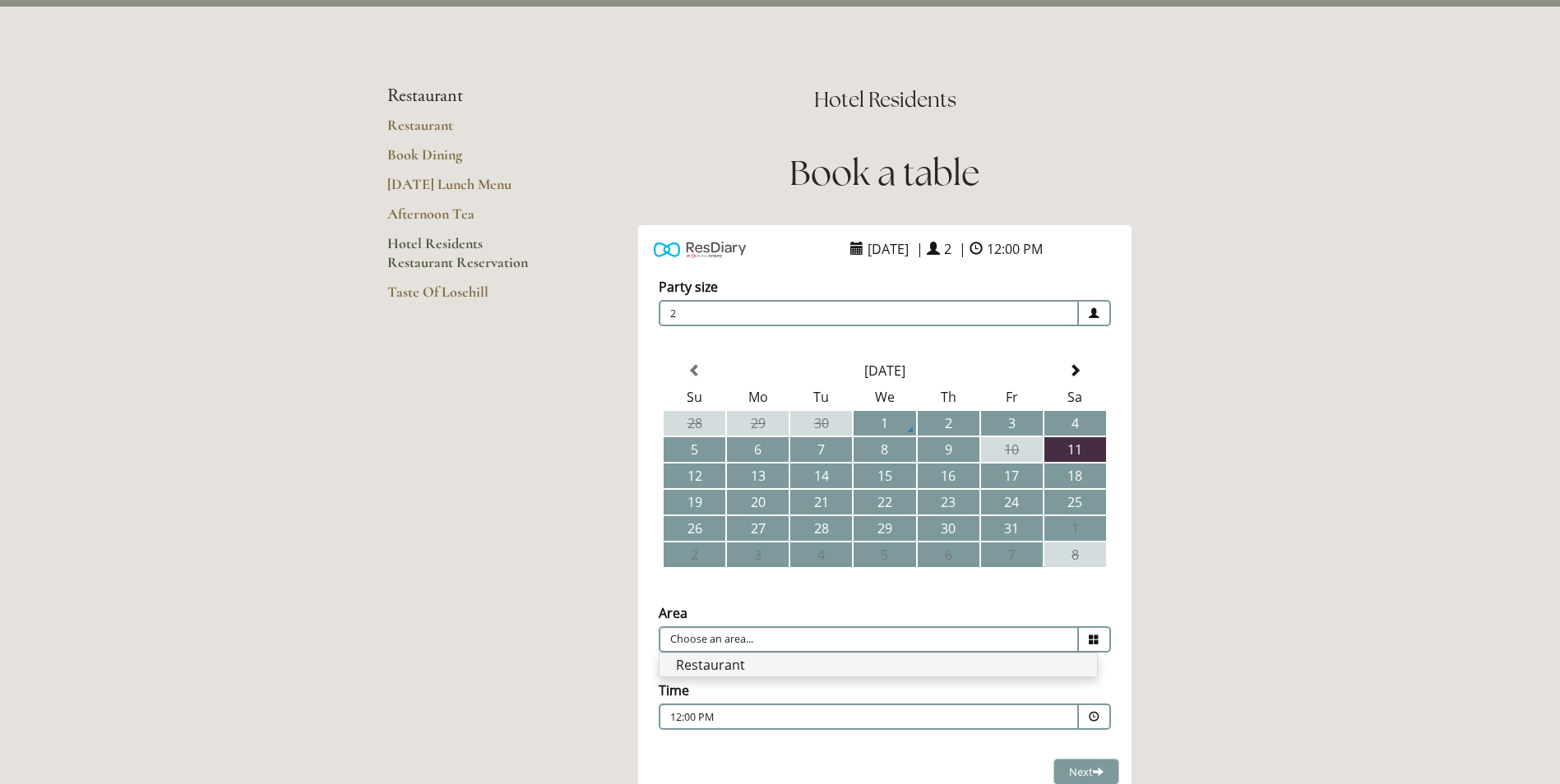
click at [930, 665] on li "Restaurant" at bounding box center [878, 665] width 438 height 23
type input "Restaurant"
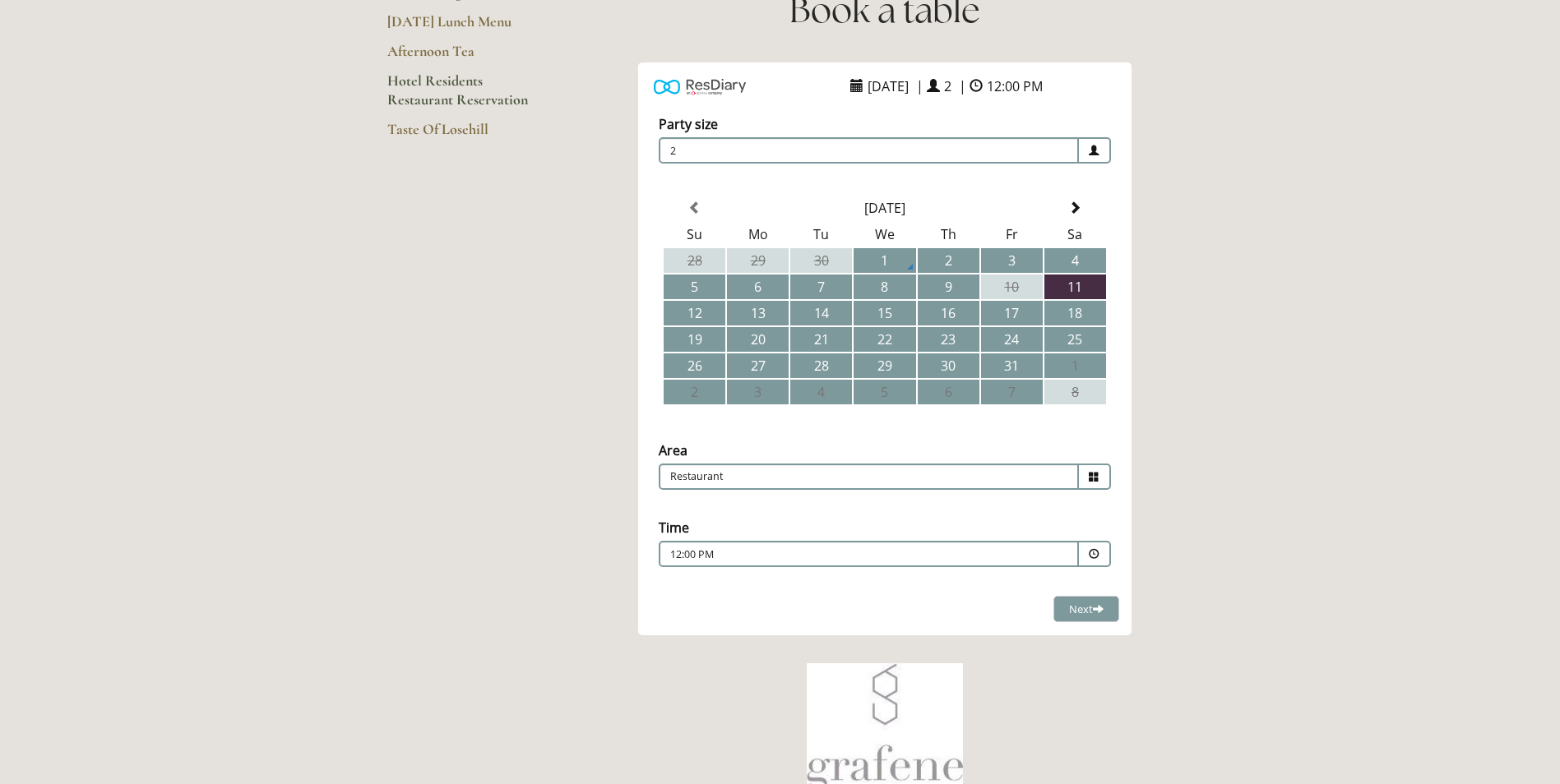
scroll to position [247, 0]
click at [836, 554] on p "12:00 PM" at bounding box center [818, 553] width 298 height 15
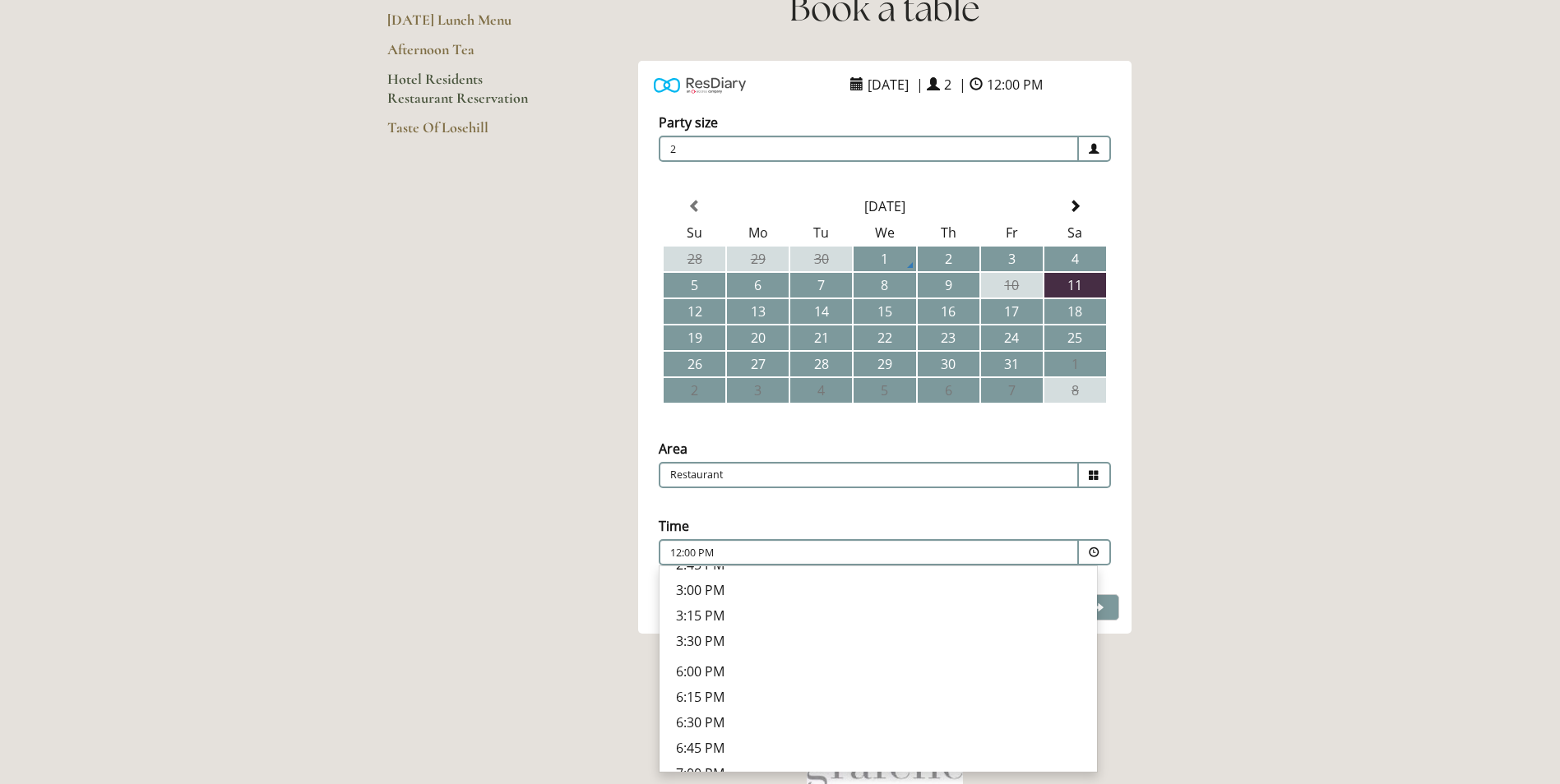
scroll to position [625, 0]
click at [712, 655] on p "7:30 PM" at bounding box center [878, 656] width 404 height 18
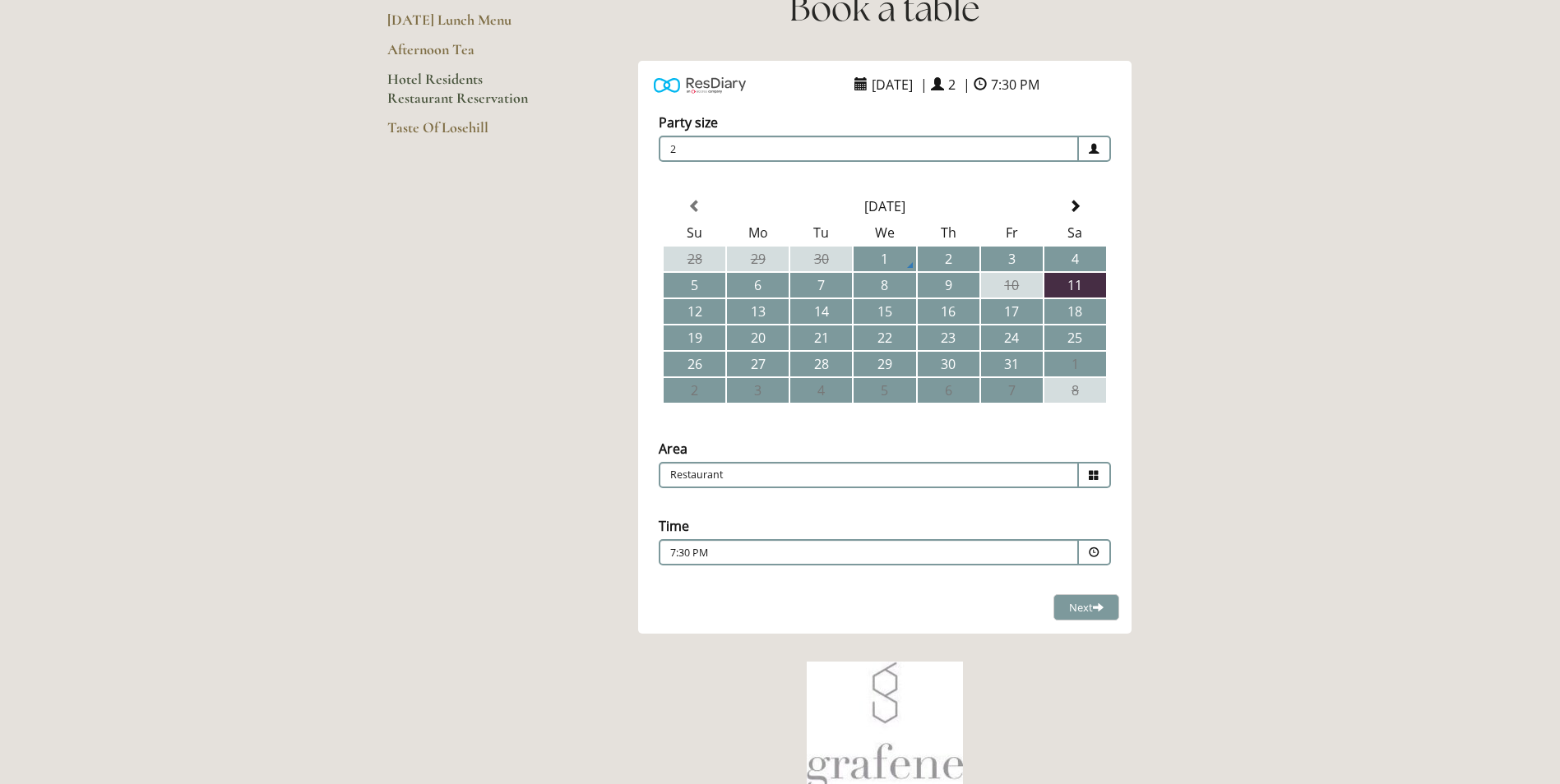
drag, startPoint x: 1142, startPoint y: 660, endPoint x: 1132, endPoint y: 652, distance: 12.8
click at [1141, 659] on div at bounding box center [884, 727] width 604 height 158
